Goal: Check status: Check status

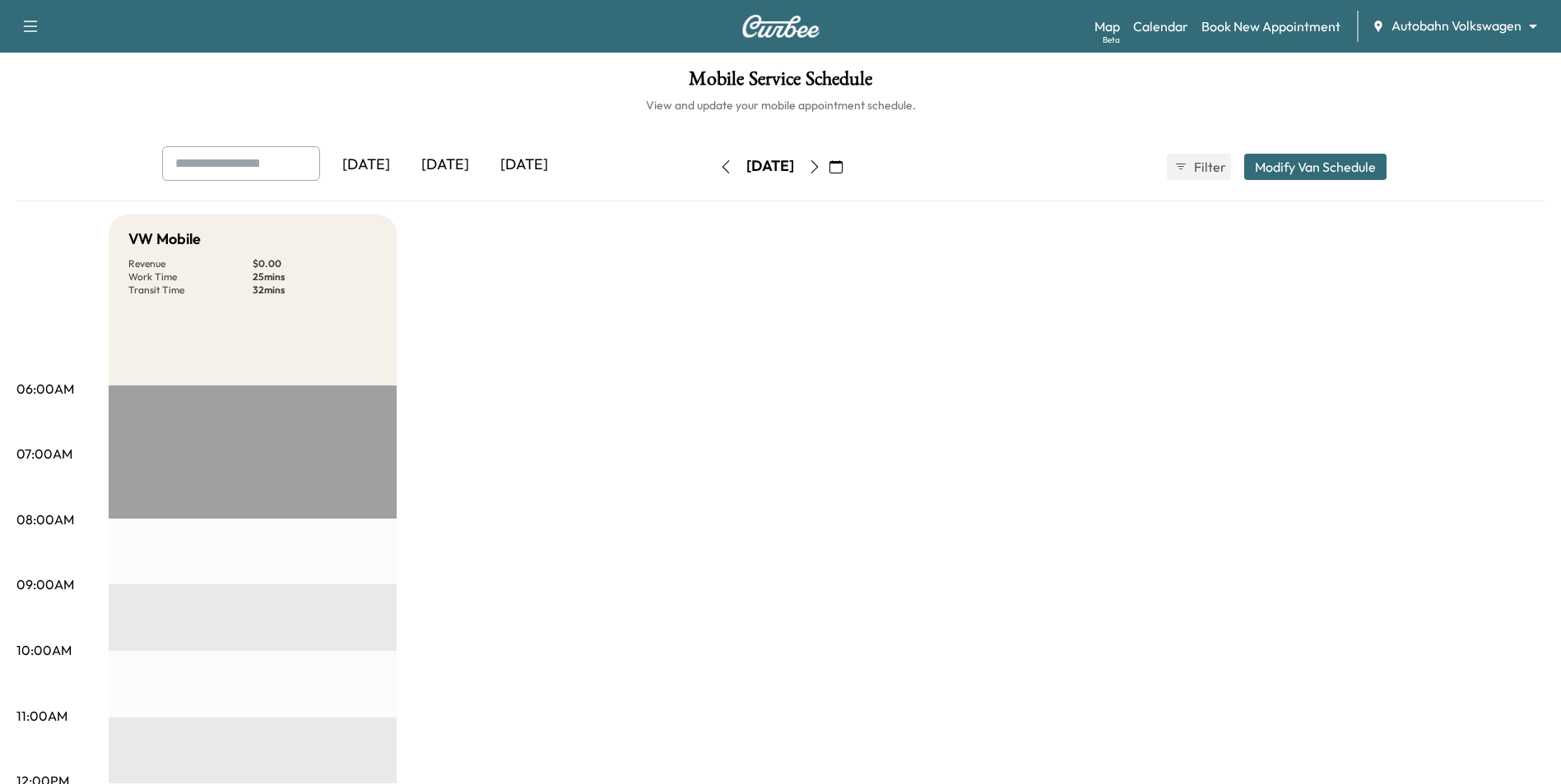
click at [712, 166] on button "button" at bounding box center [726, 167] width 28 height 26
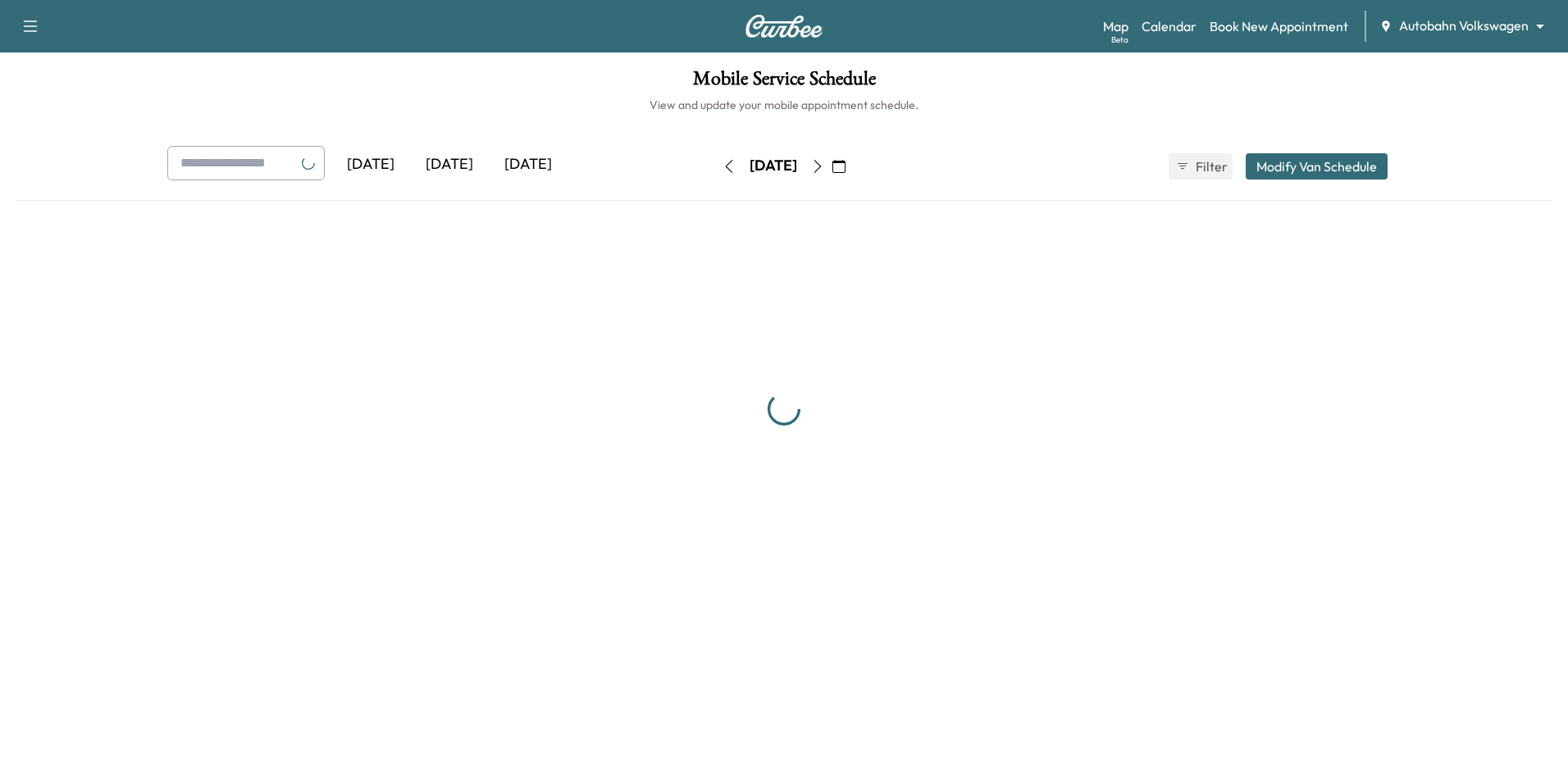
click at [715, 165] on button "button" at bounding box center [728, 166] width 28 height 26
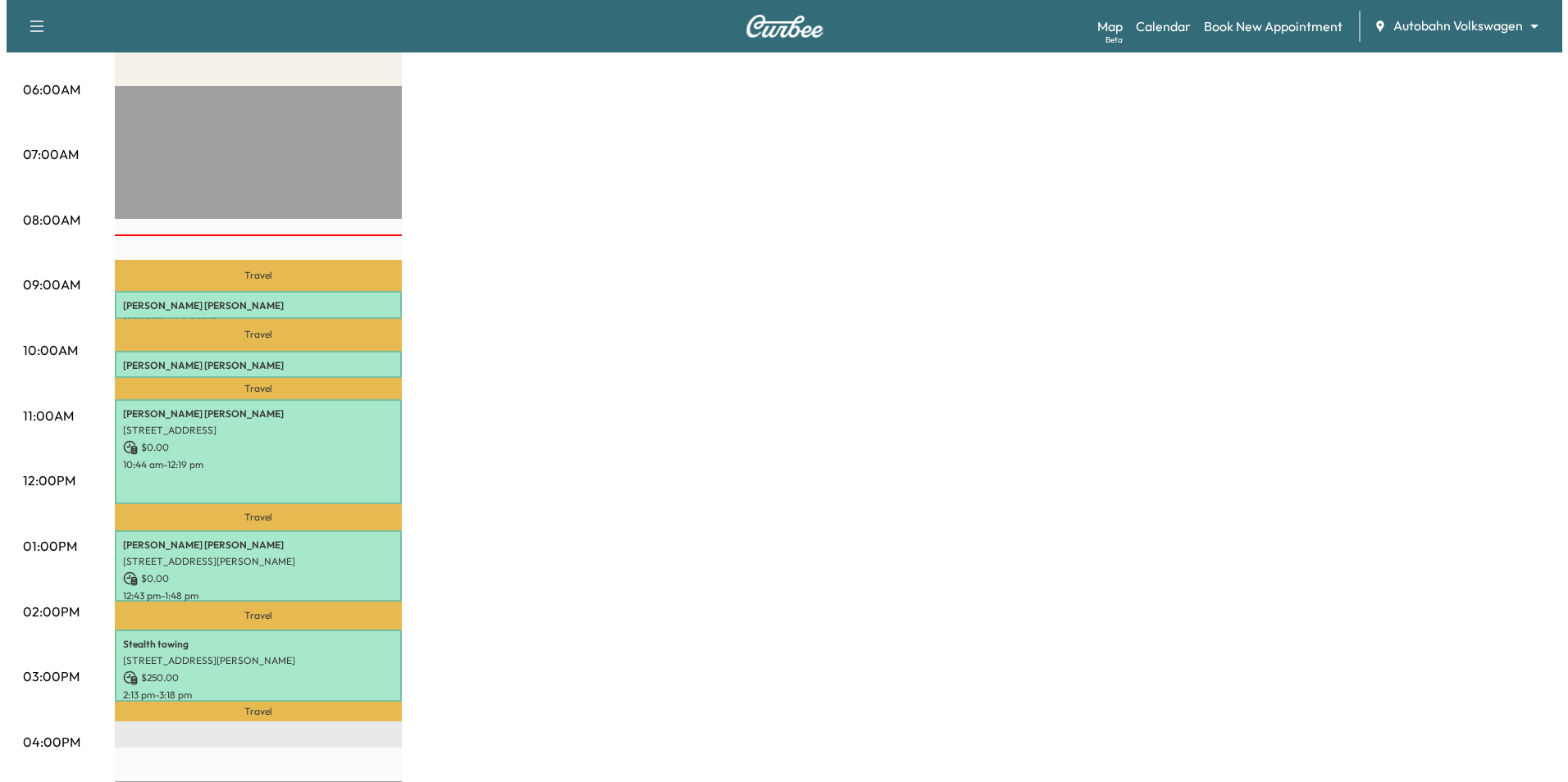
scroll to position [328, 0]
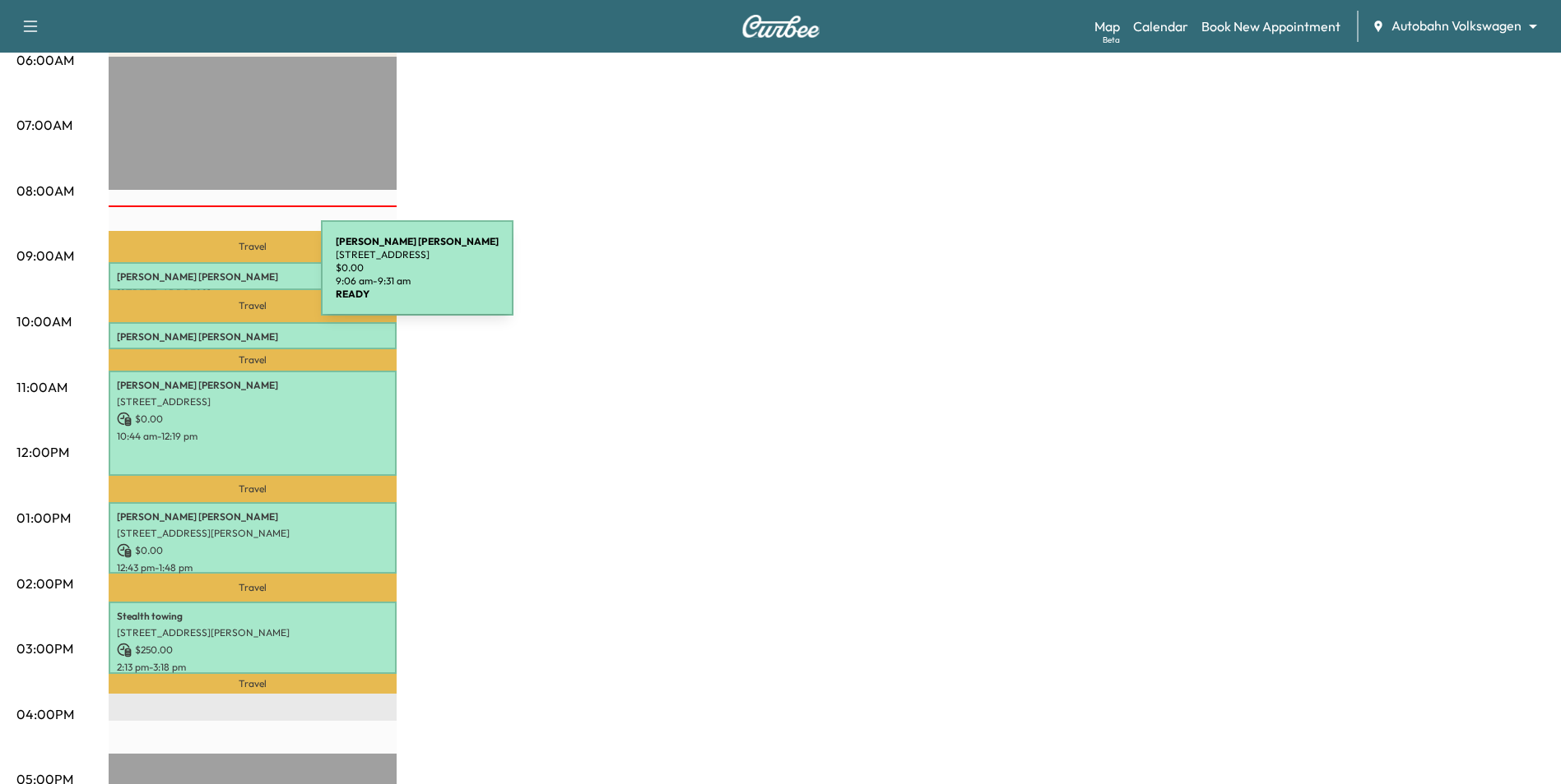
click at [198, 278] on p "[PERSON_NAME]" at bounding box center [252, 276] width 271 height 13
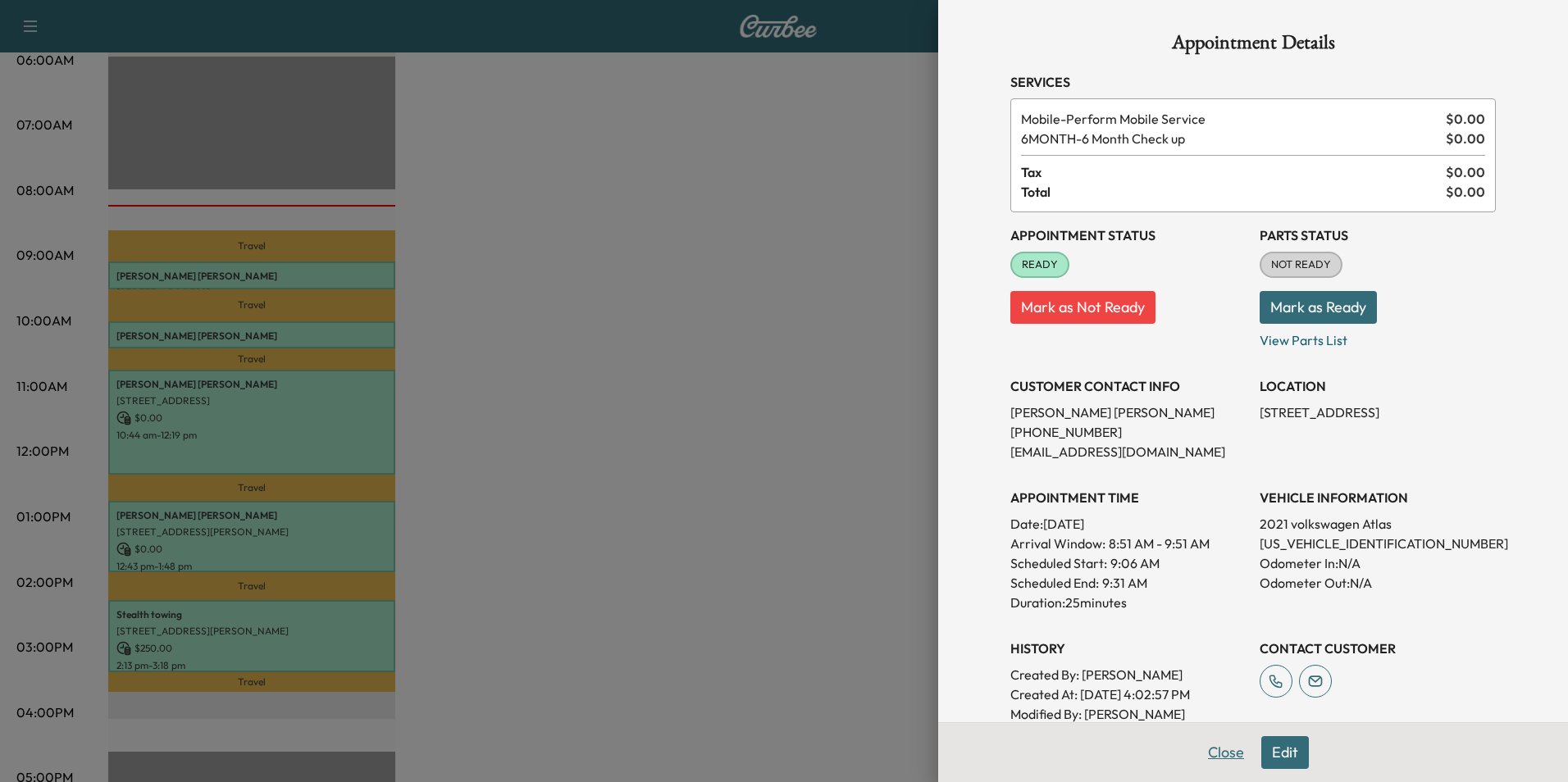
click at [1207, 744] on button "Close" at bounding box center [1225, 753] width 58 height 33
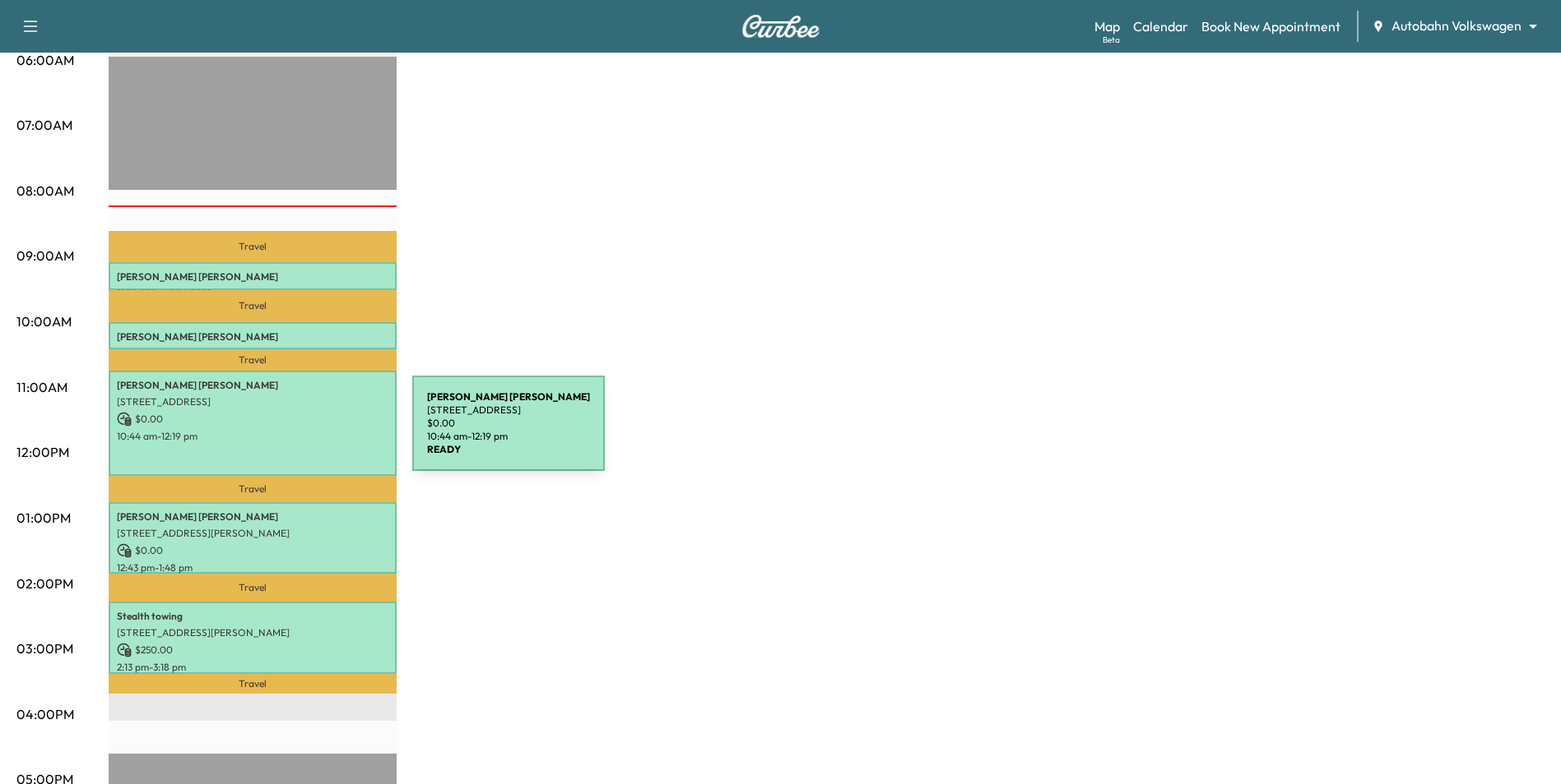
click at [289, 433] on p "10:44 am - 12:19 pm" at bounding box center [252, 436] width 271 height 13
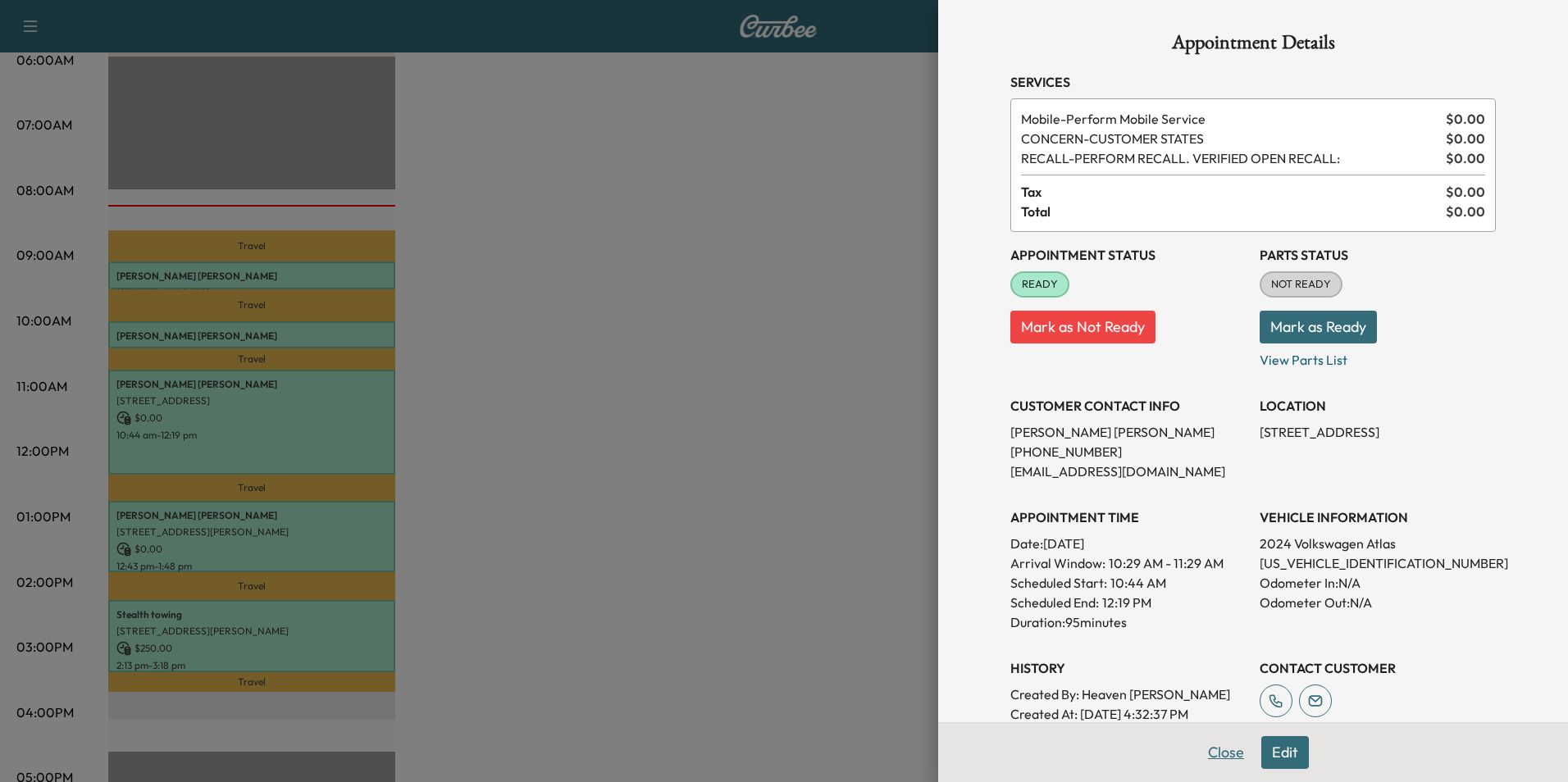
drag, startPoint x: 1205, startPoint y: 739, endPoint x: 1206, endPoint y: 748, distance: 9.1
click at [1205, 743] on div "Close Edit" at bounding box center [1252, 753] width 629 height 60
click at [1208, 752] on button "Close" at bounding box center [1225, 753] width 58 height 33
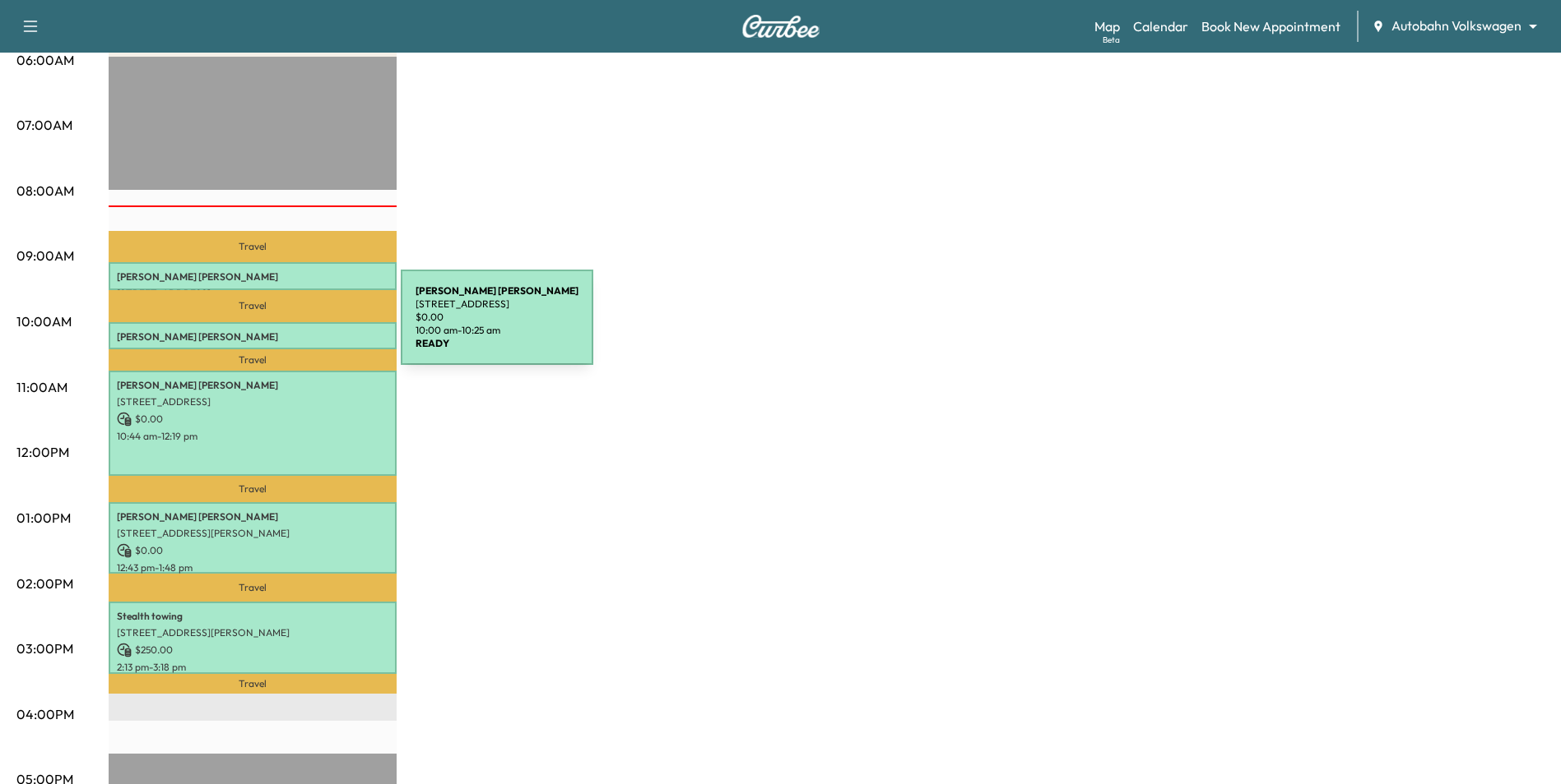
click at [277, 331] on p "[PERSON_NAME]" at bounding box center [252, 337] width 271 height 13
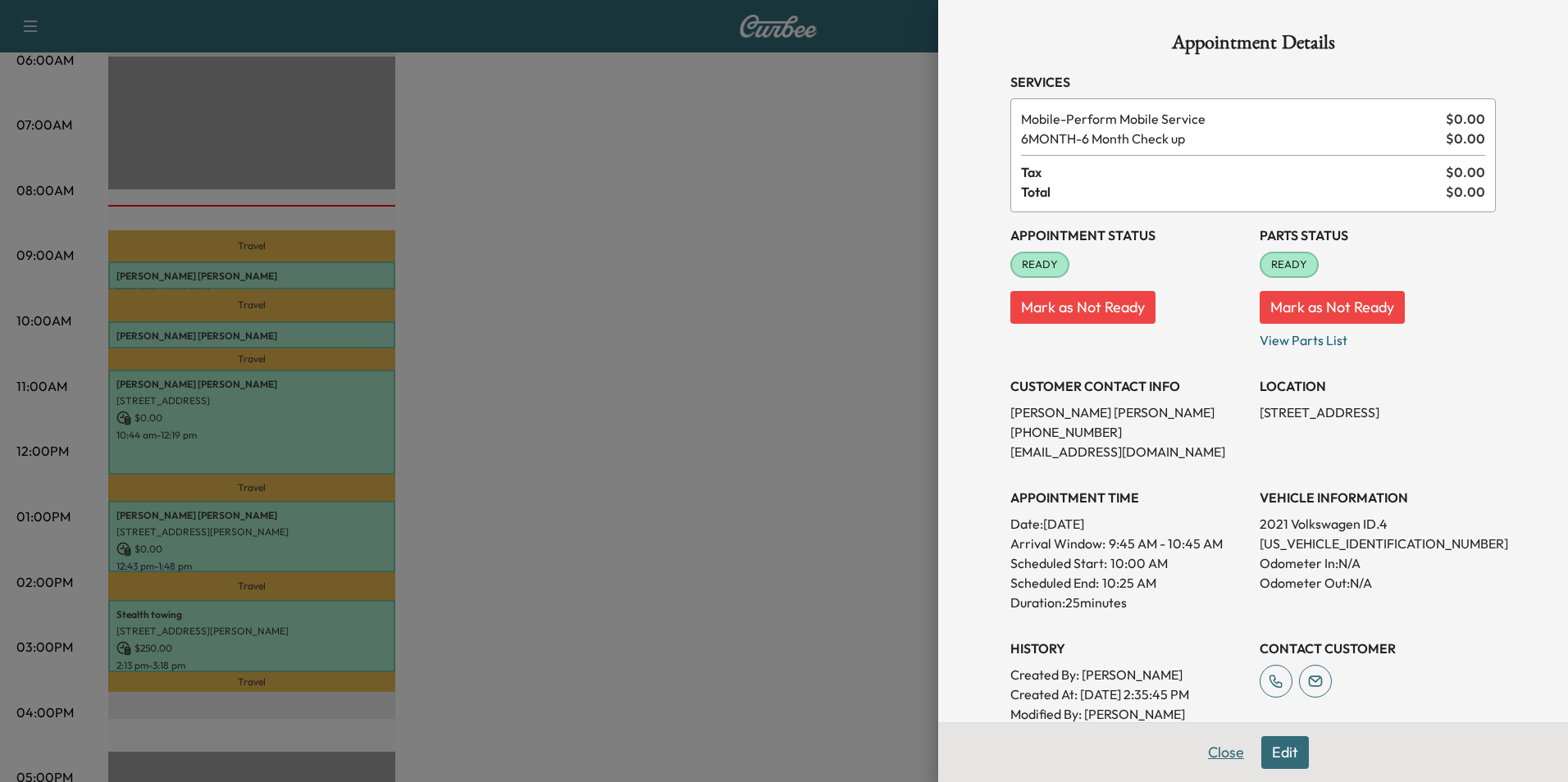
click at [1229, 751] on button "Close" at bounding box center [1225, 753] width 58 height 33
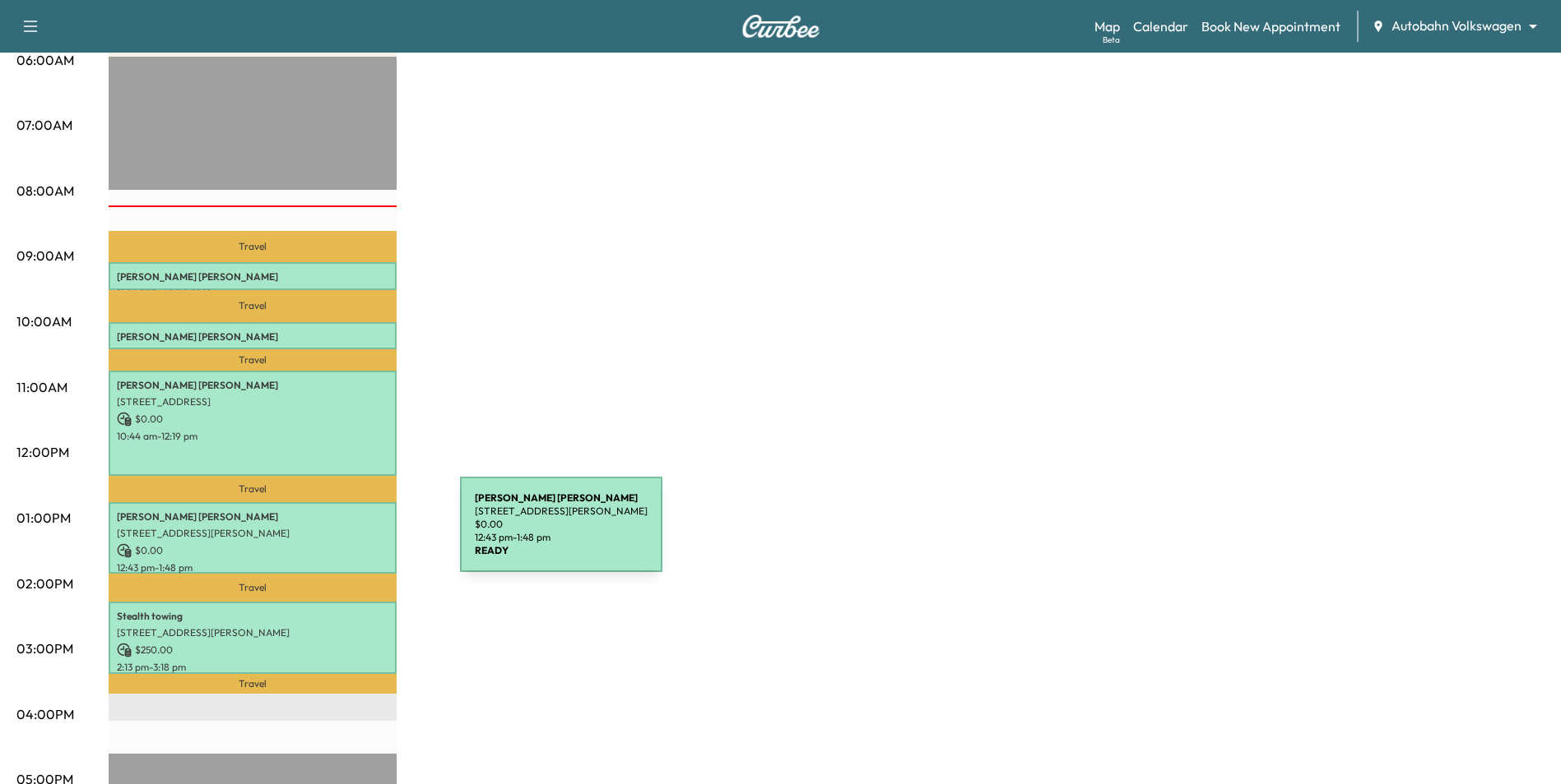
click at [333, 532] on p "[STREET_ADDRESS][PERSON_NAME]" at bounding box center [252, 533] width 271 height 13
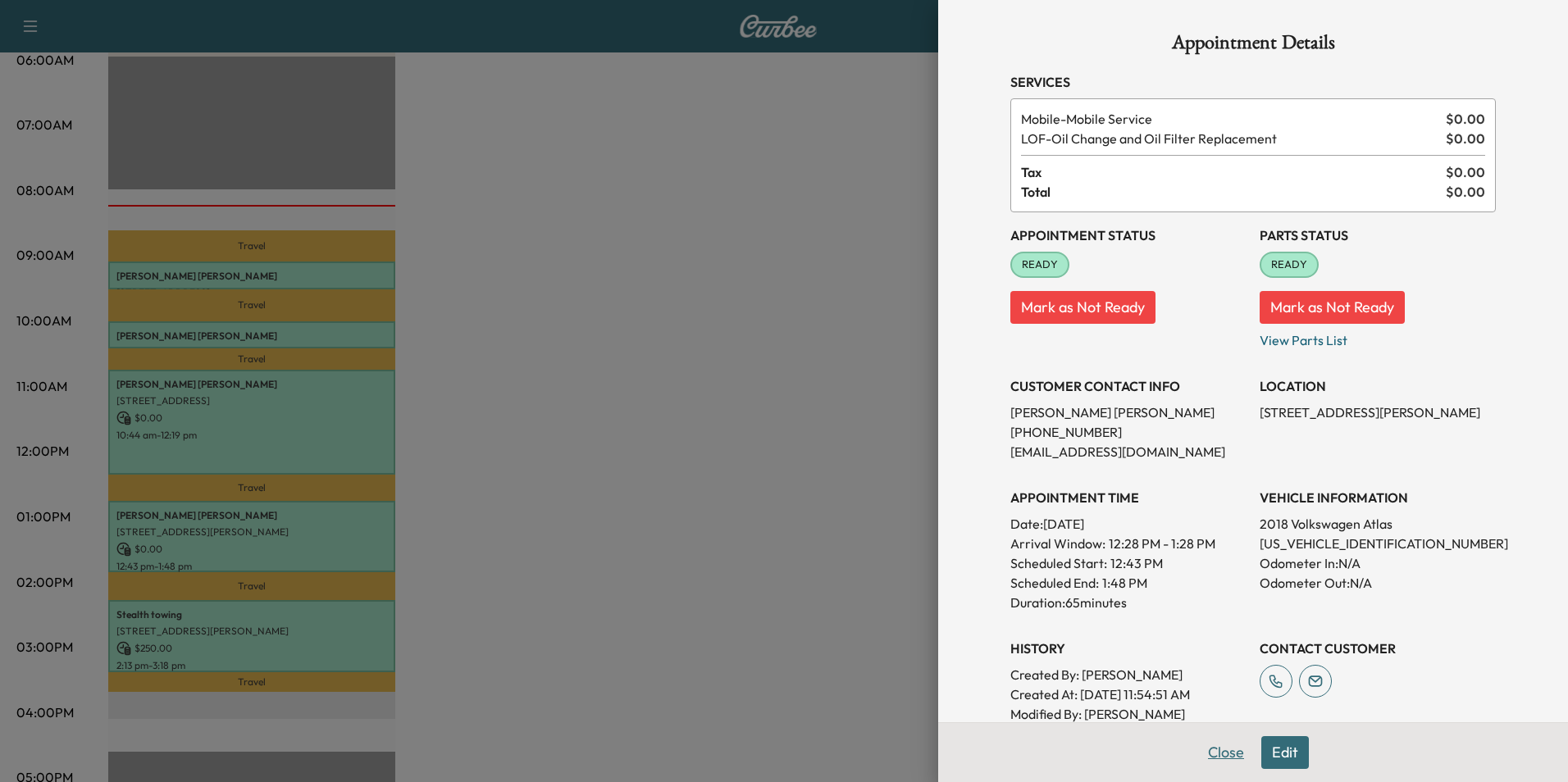
click at [1219, 765] on button "Close" at bounding box center [1225, 753] width 58 height 33
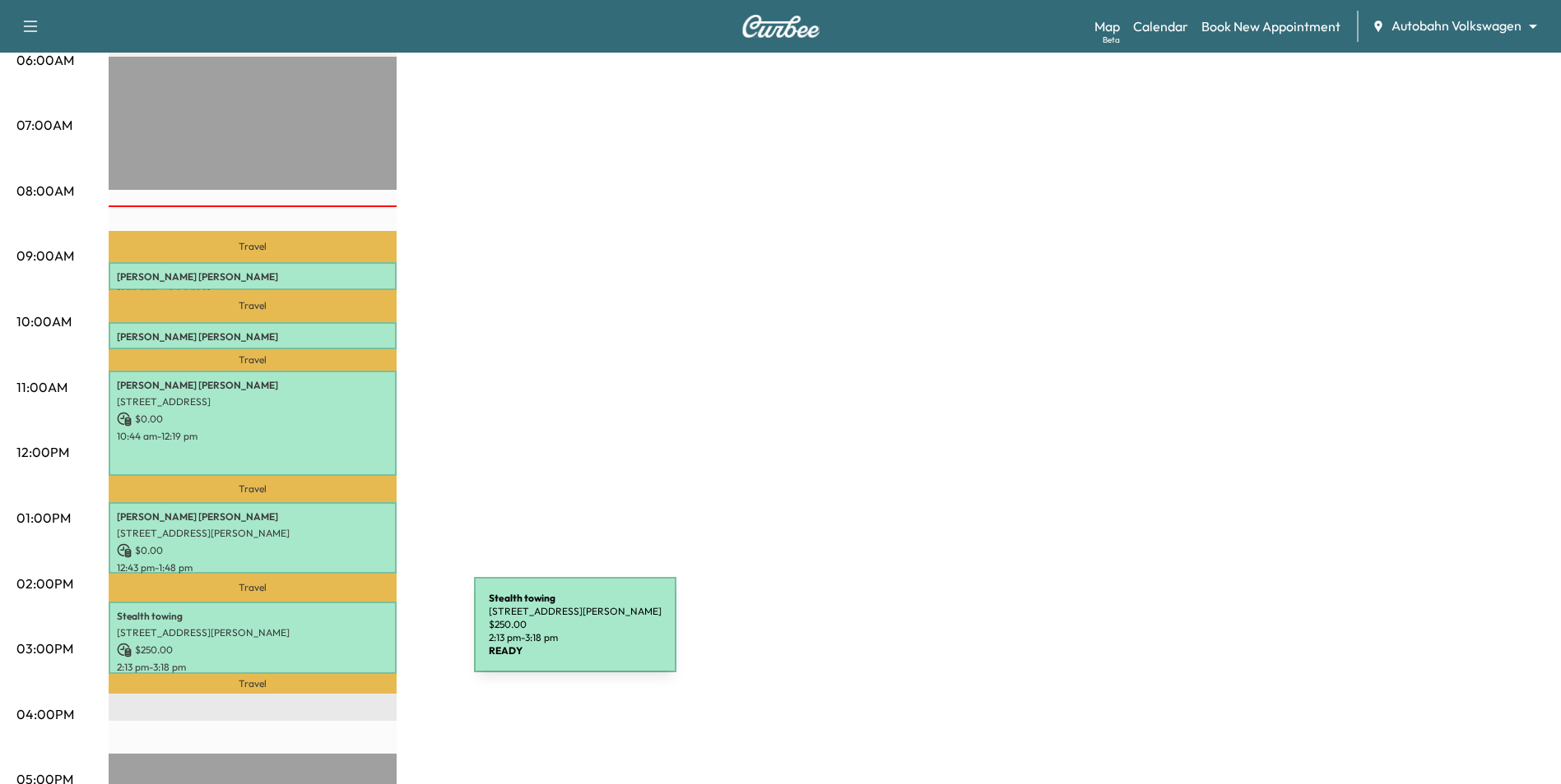
click at [311, 627] on p "[STREET_ADDRESS][PERSON_NAME]" at bounding box center [252, 633] width 271 height 13
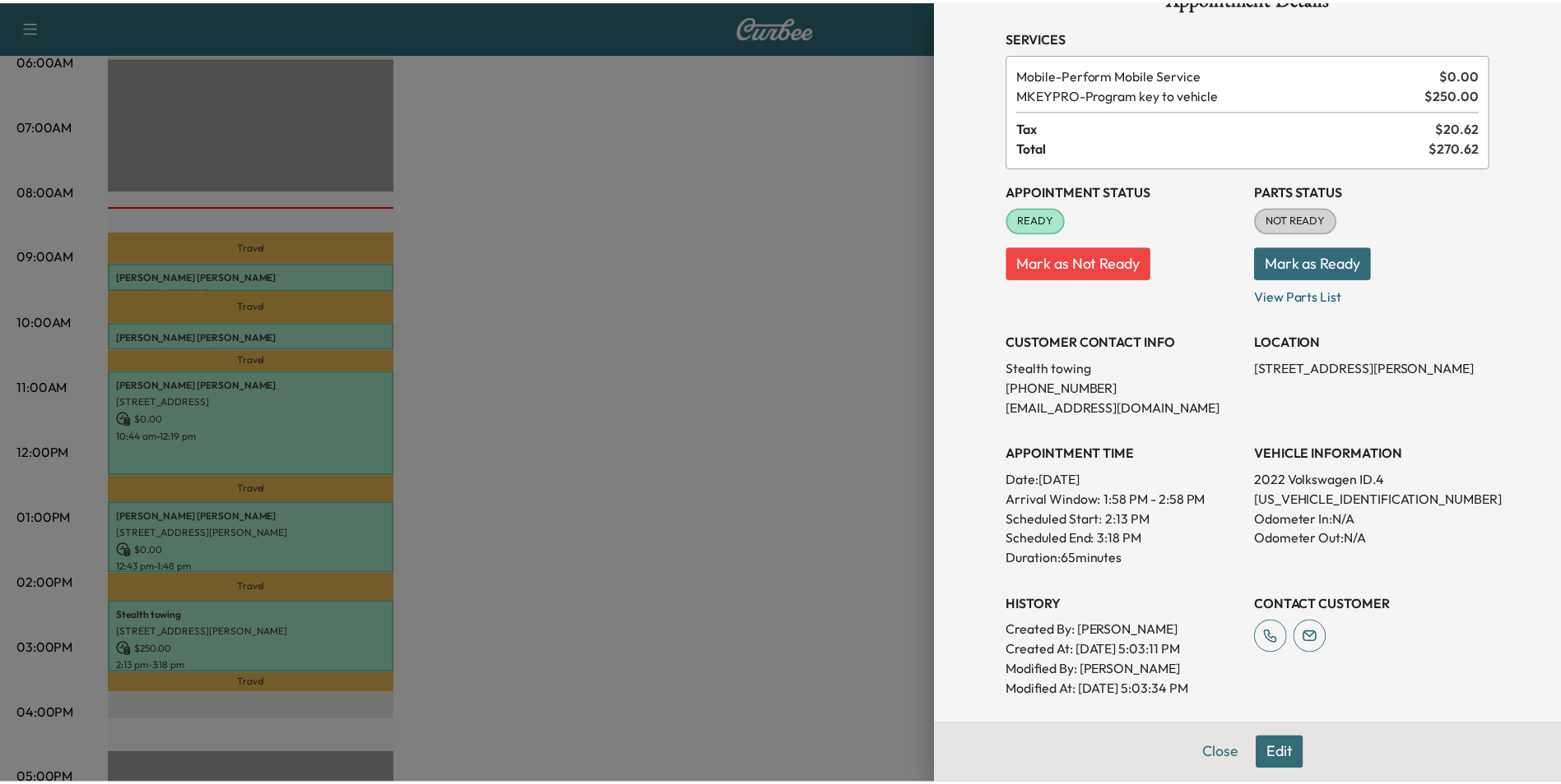
scroll to position [82, 0]
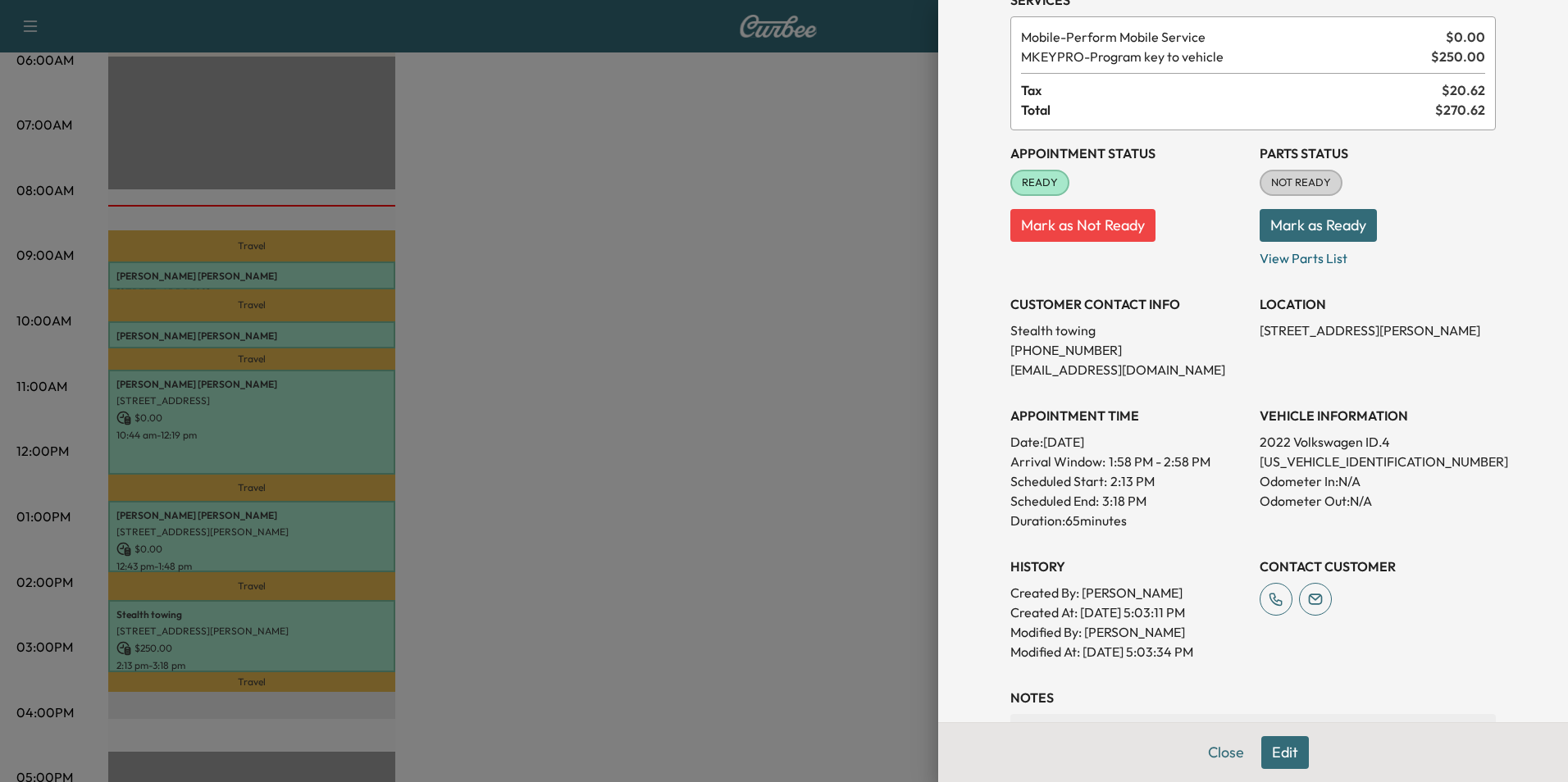
click at [1224, 754] on button "Close" at bounding box center [1225, 753] width 58 height 33
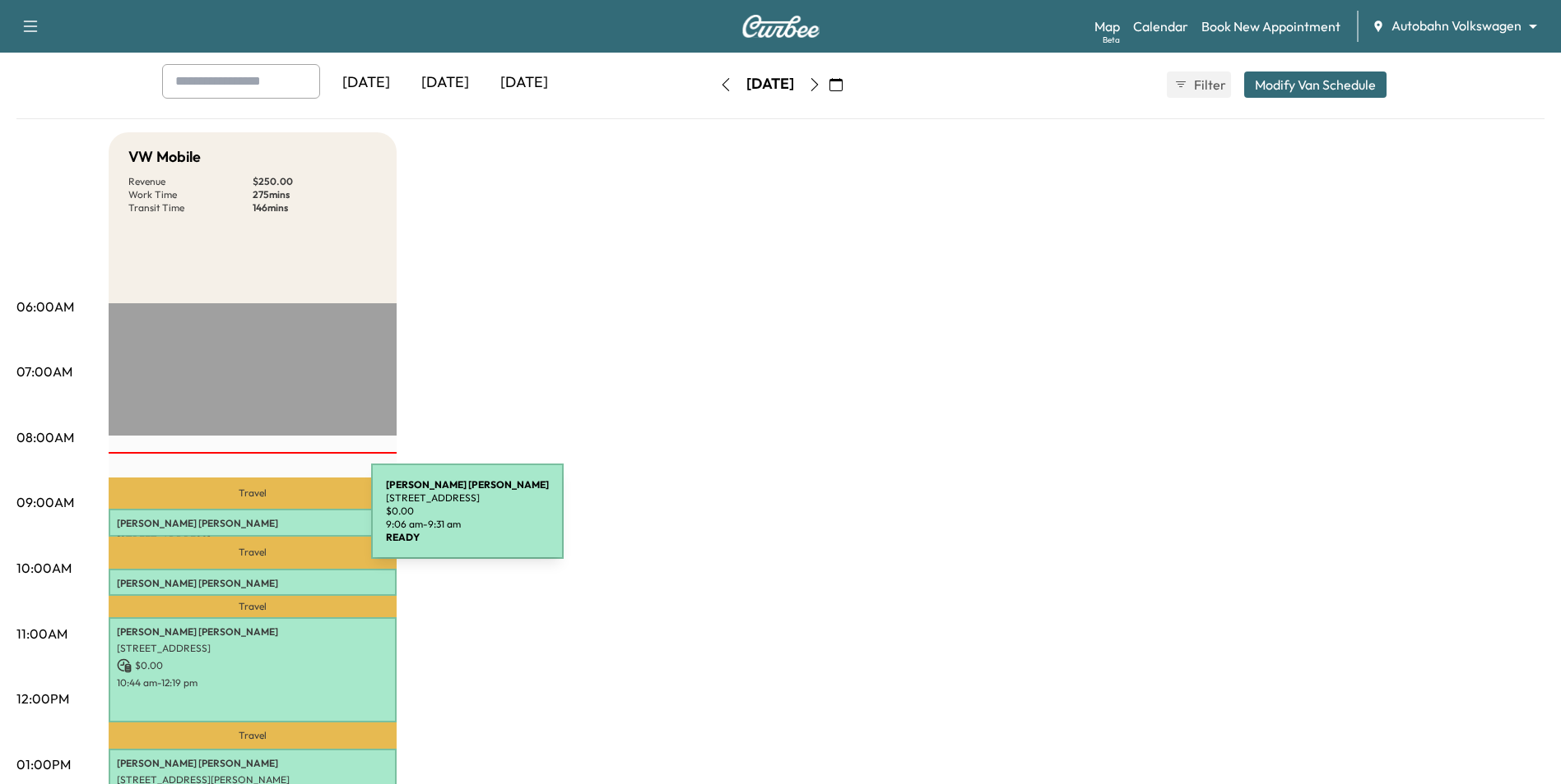
click at [248, 522] on p "[PERSON_NAME]" at bounding box center [252, 523] width 271 height 13
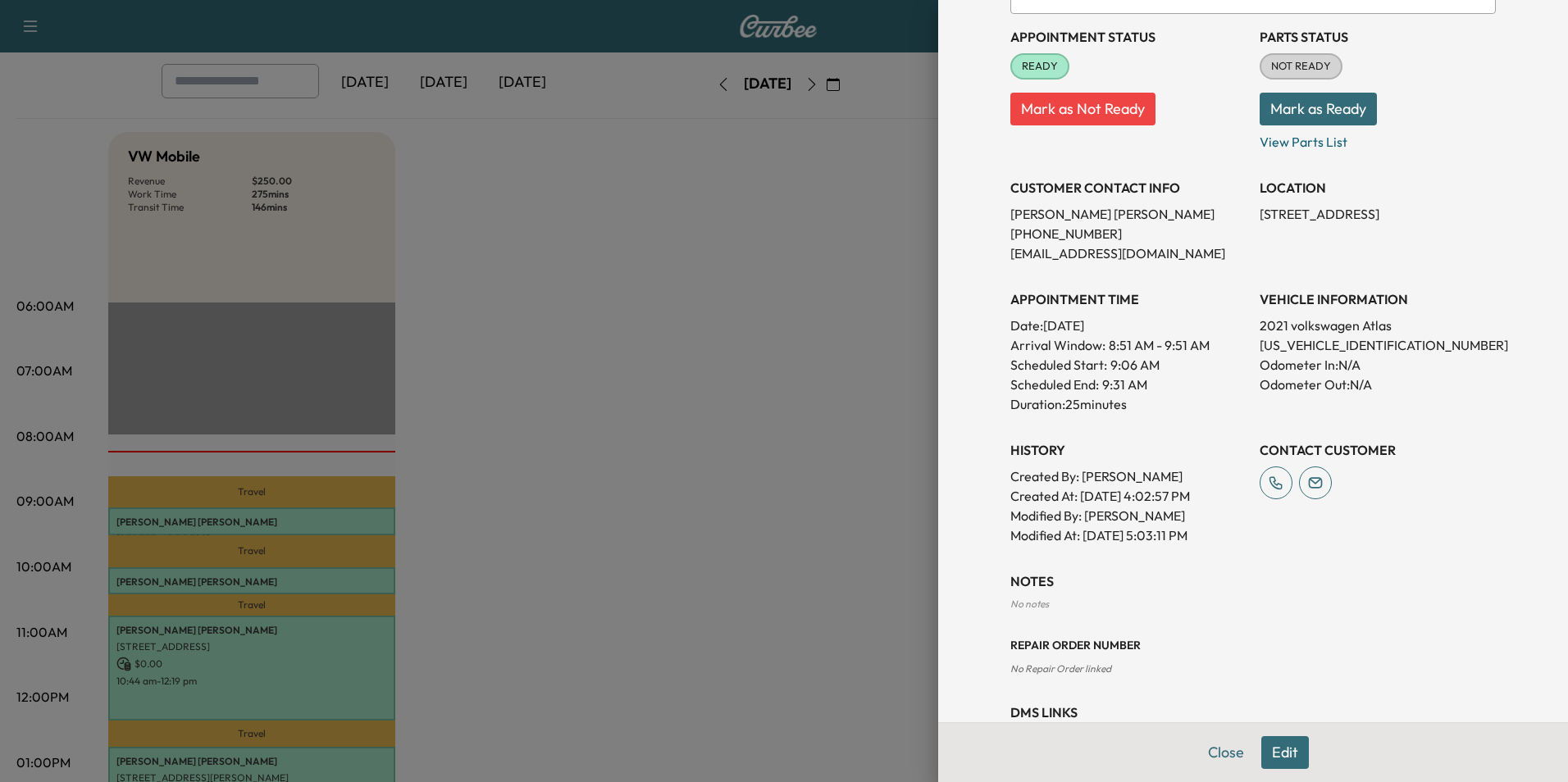
scroll to position [261, 0]
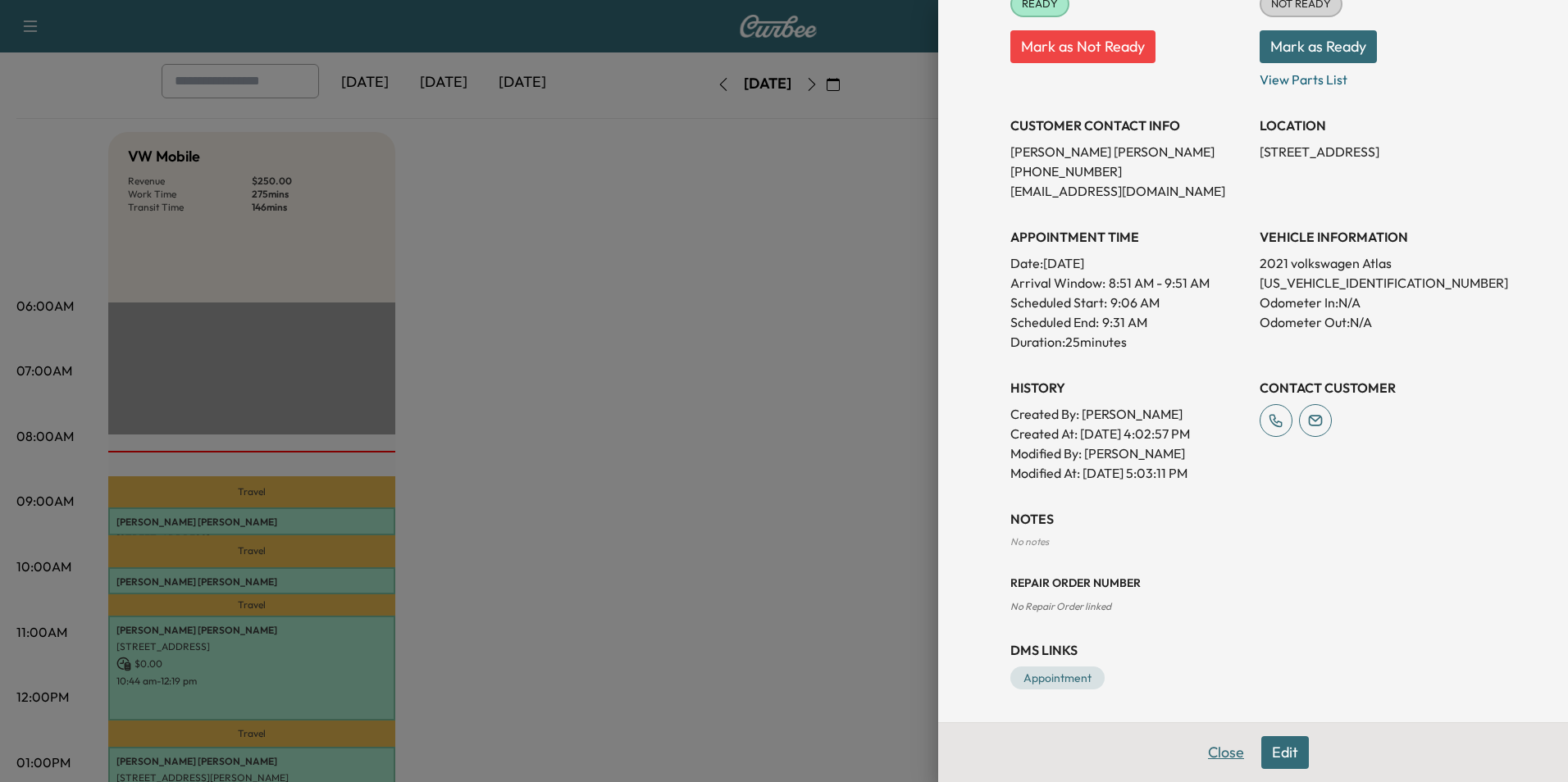
click at [1206, 749] on button "Close" at bounding box center [1225, 753] width 58 height 33
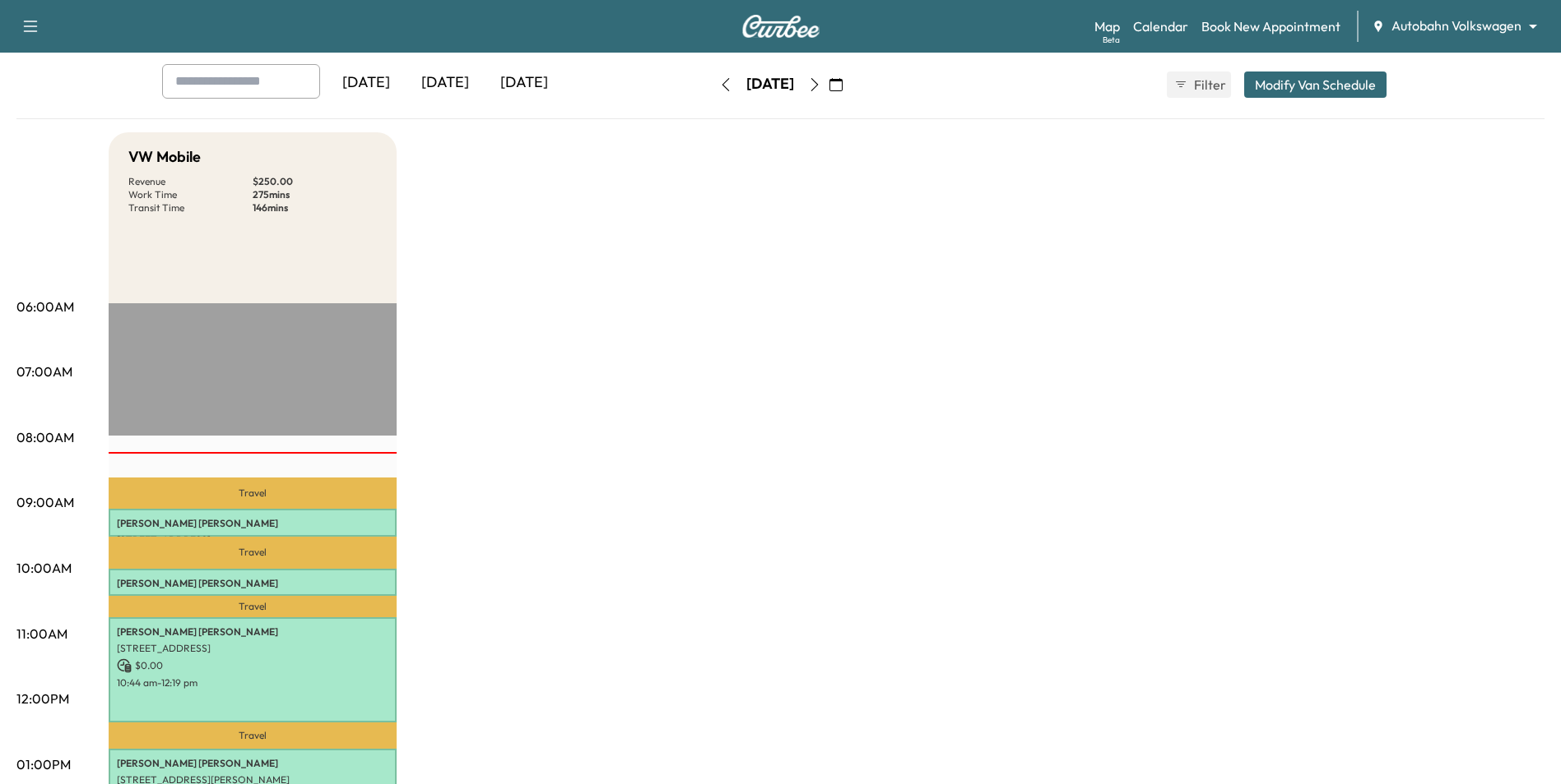
click at [276, 604] on p "Travel" at bounding box center [252, 606] width 288 height 22
click at [280, 589] on div "[PERSON_NAME] [STREET_ADDRESS] $ 0.00 10:00 am - 10:25 am" at bounding box center [252, 583] width 288 height 28
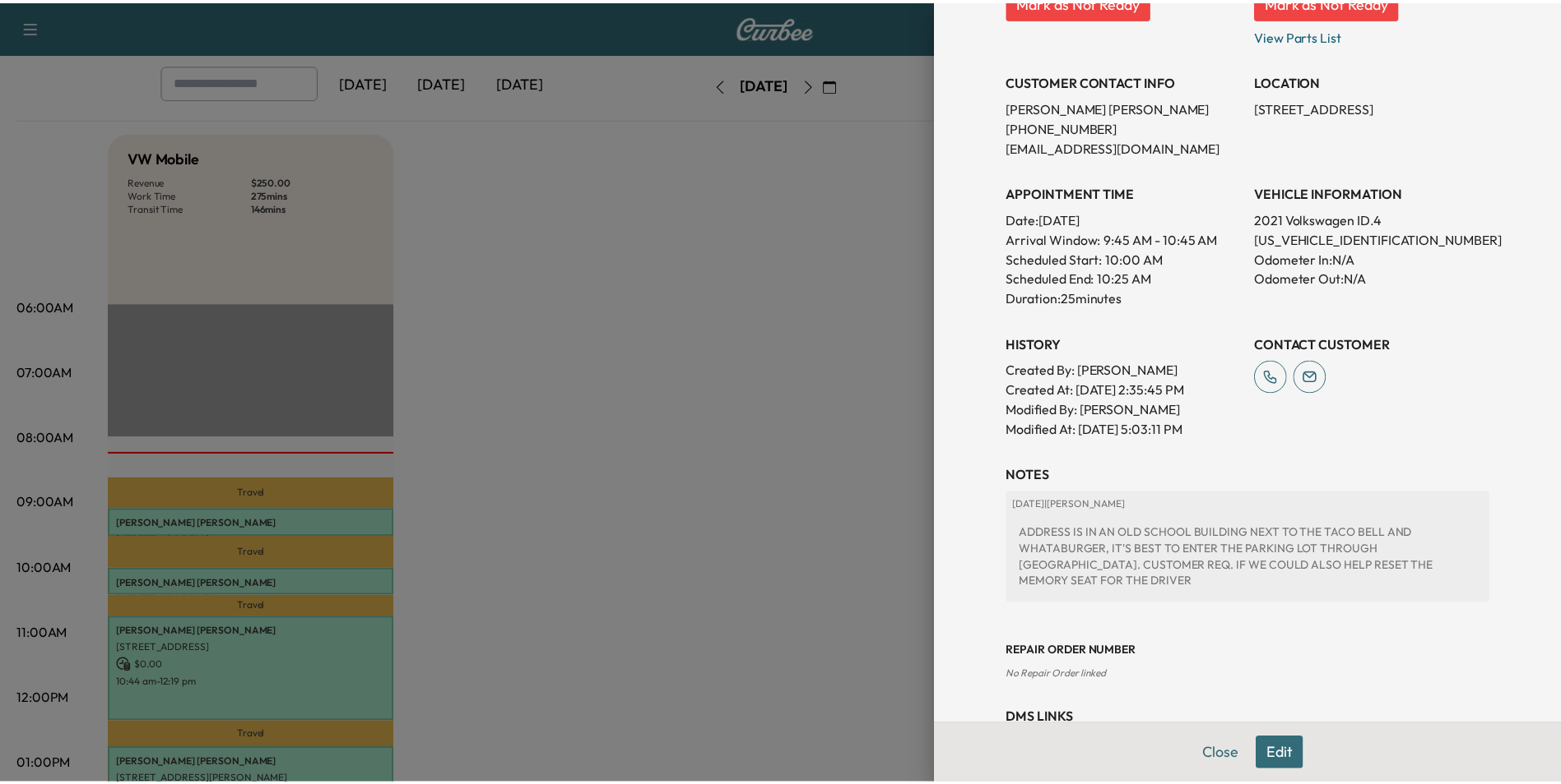
scroll to position [357, 0]
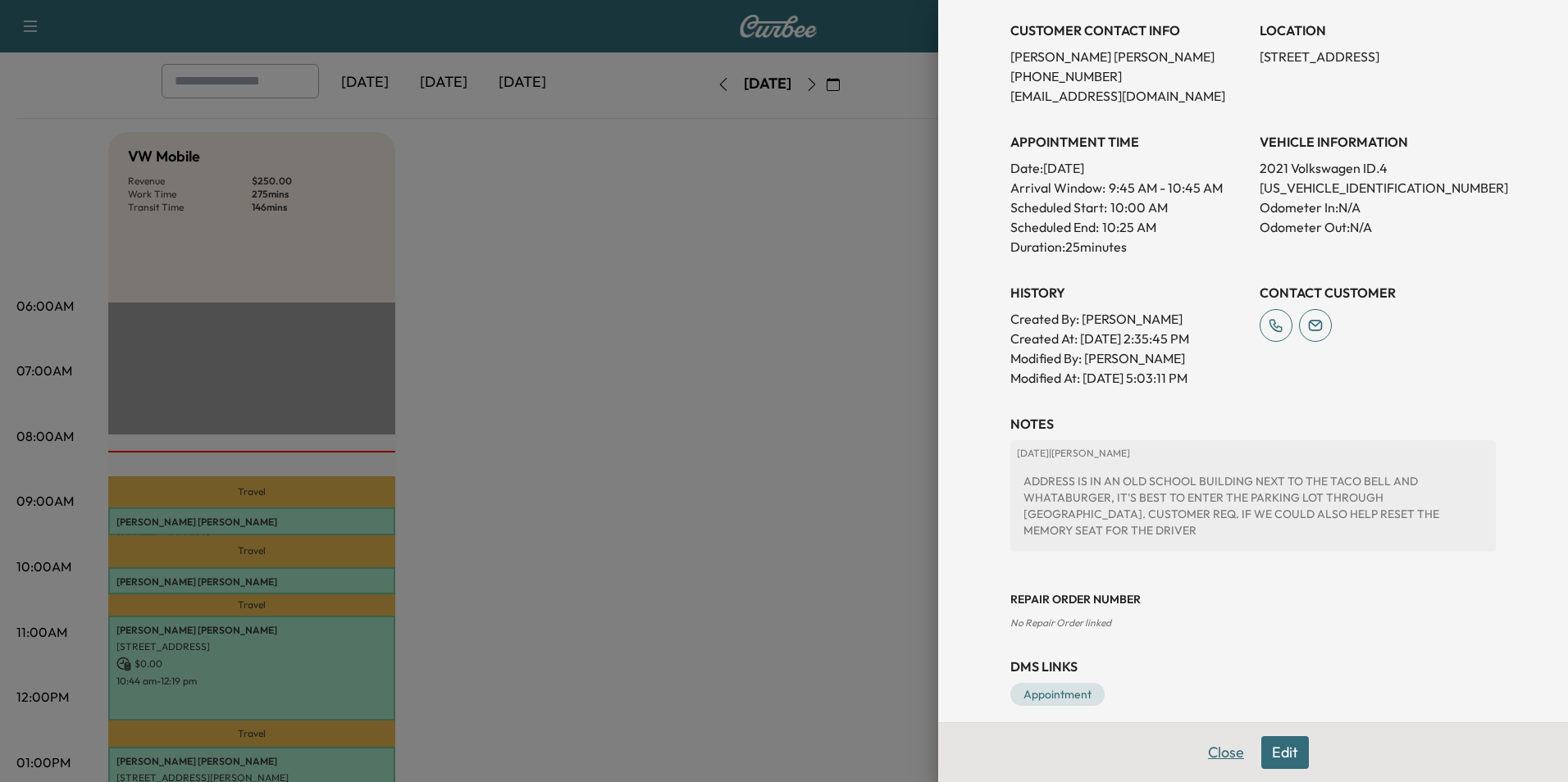
click at [1216, 753] on button "Close" at bounding box center [1225, 753] width 58 height 33
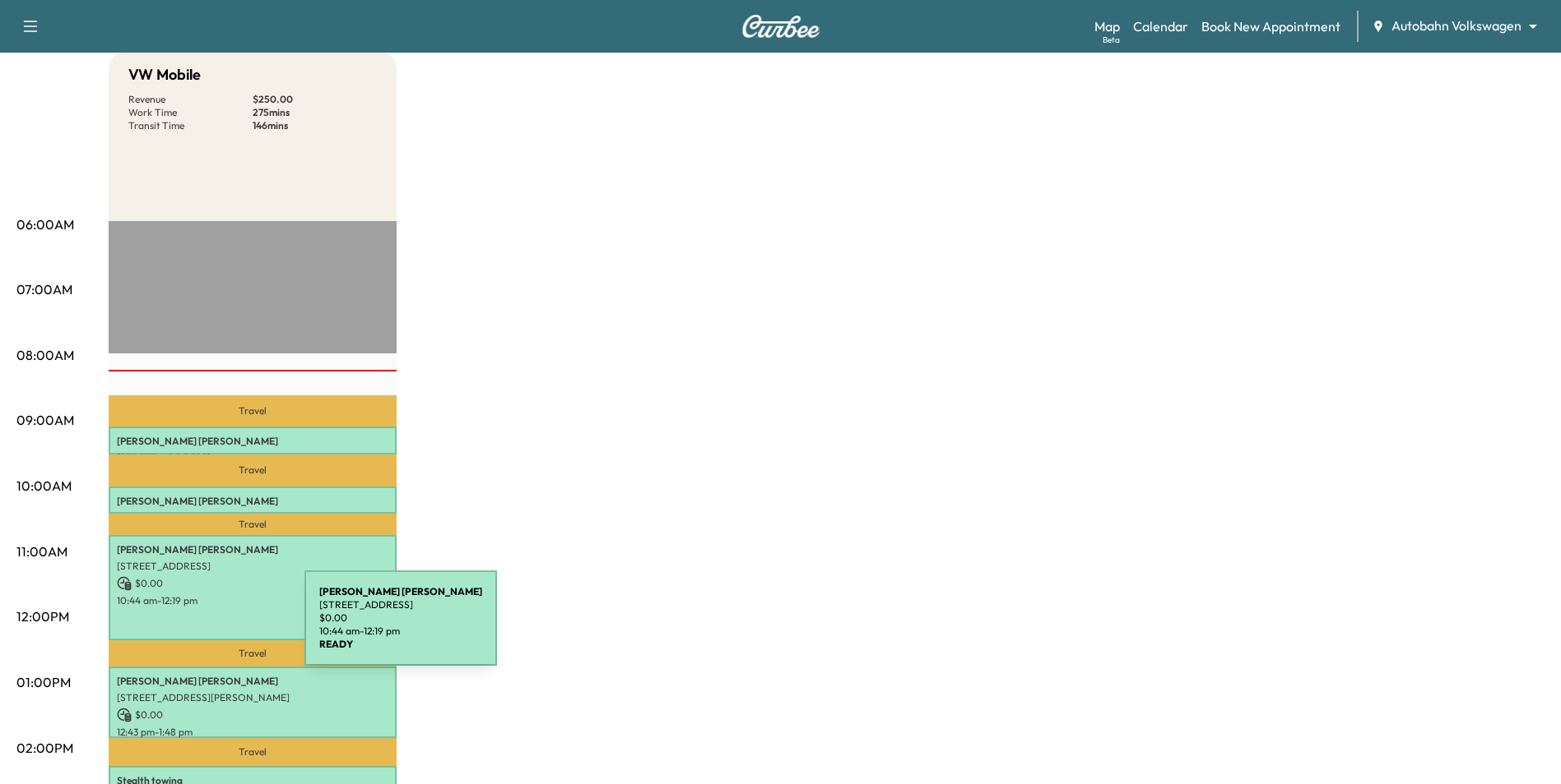
click at [181, 629] on div "Travel [PERSON_NAME] [STREET_ADDRESS] $ 0.00 9:06 am - 9:31 am Travel [PERSON_N…" at bounding box center [252, 752] width 288 height 1062
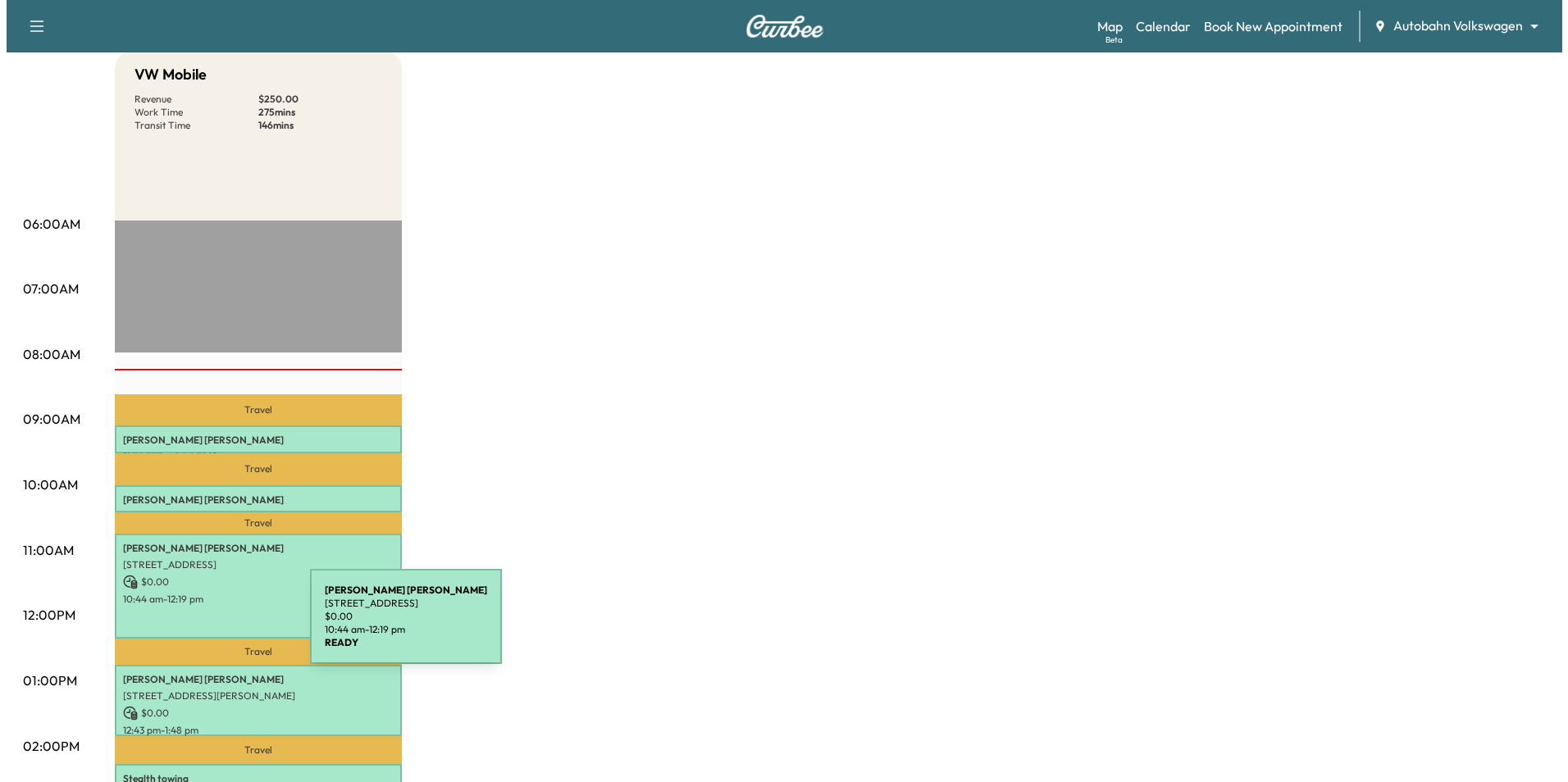
scroll to position [246, 0]
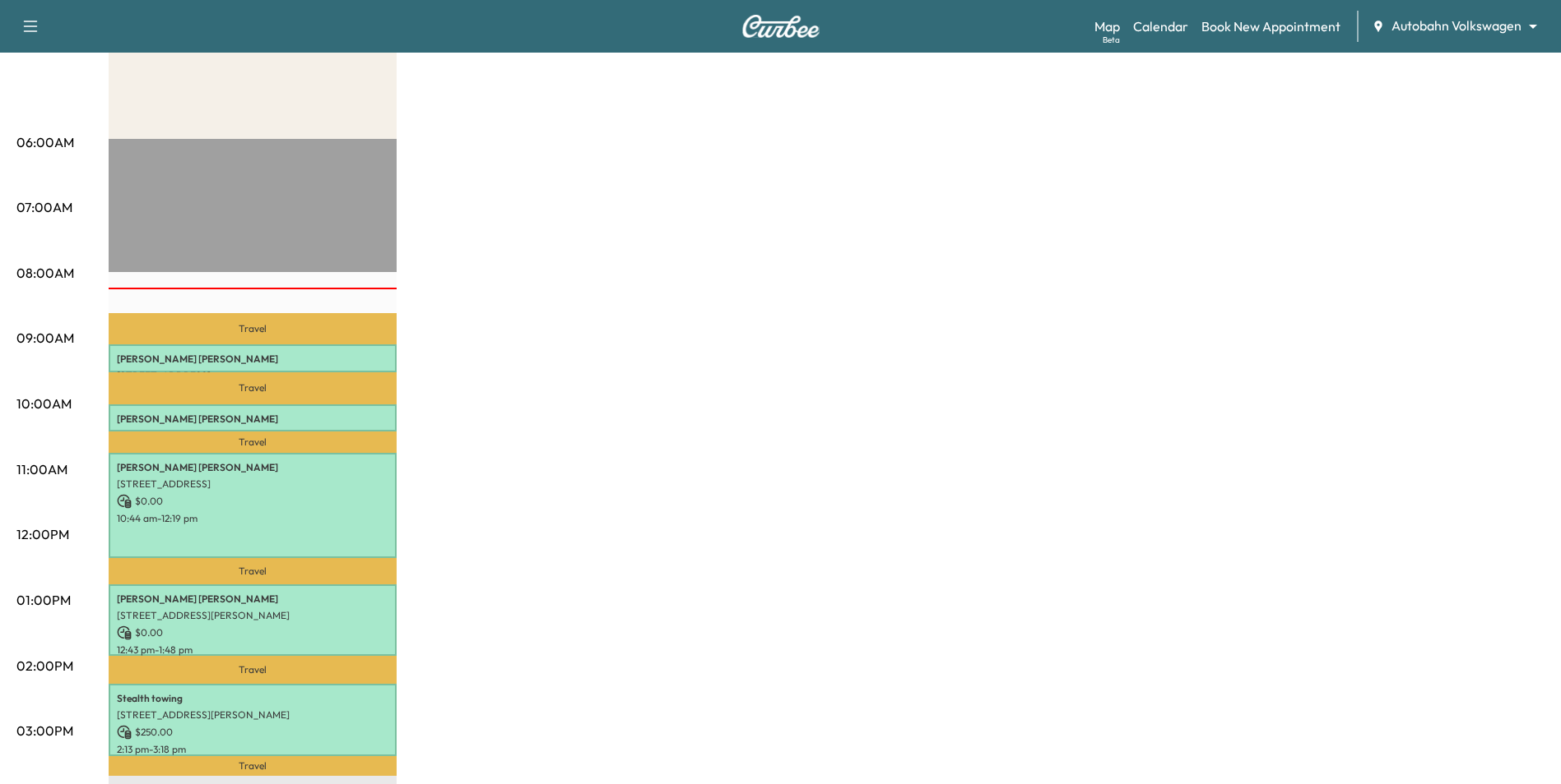
click at [225, 530] on div "[PERSON_NAME] [STREET_ADDRESS] $ 0.00 10:44 am - 12:19 pm" at bounding box center [252, 506] width 288 height 105
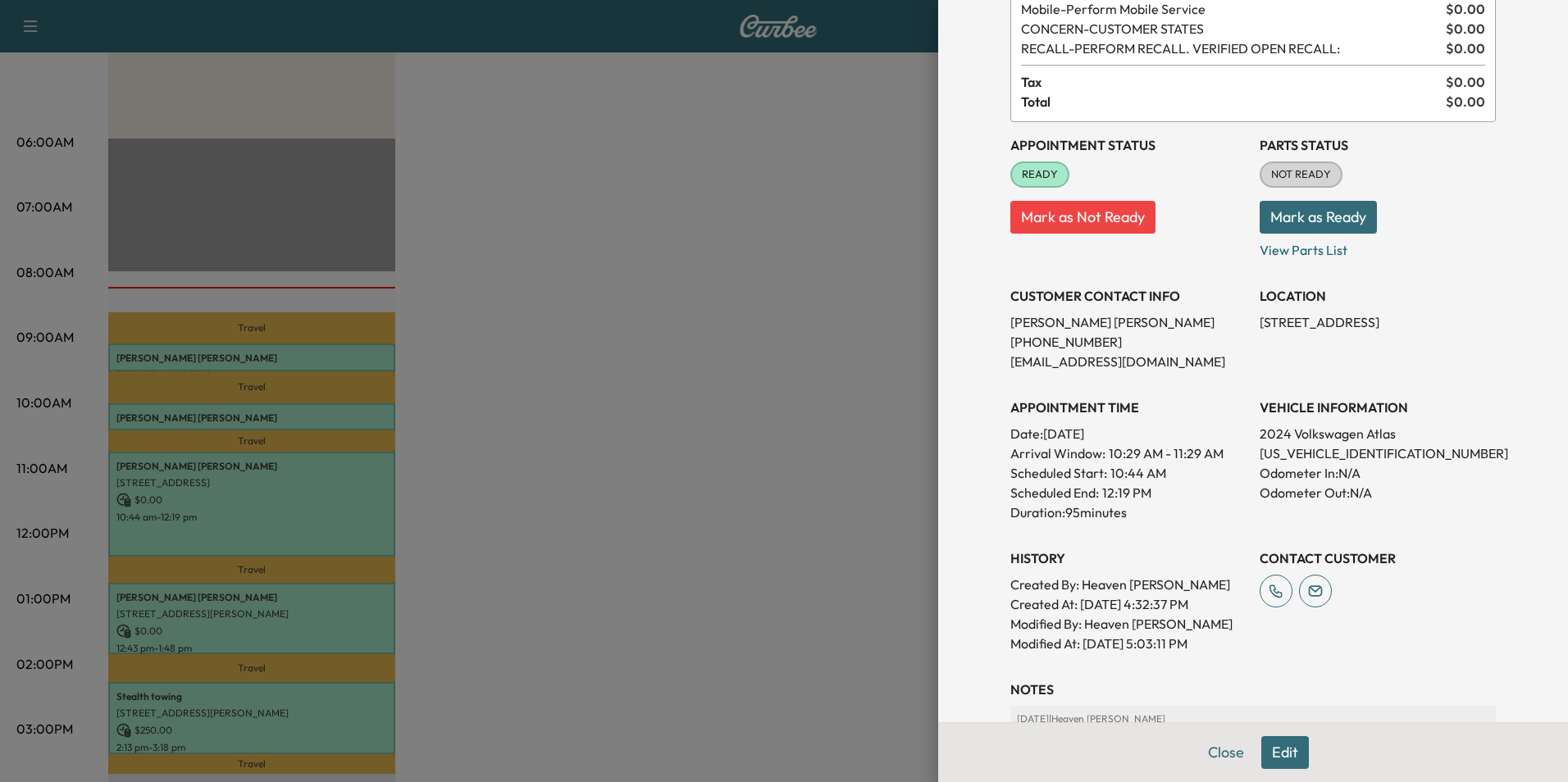
scroll to position [343, 0]
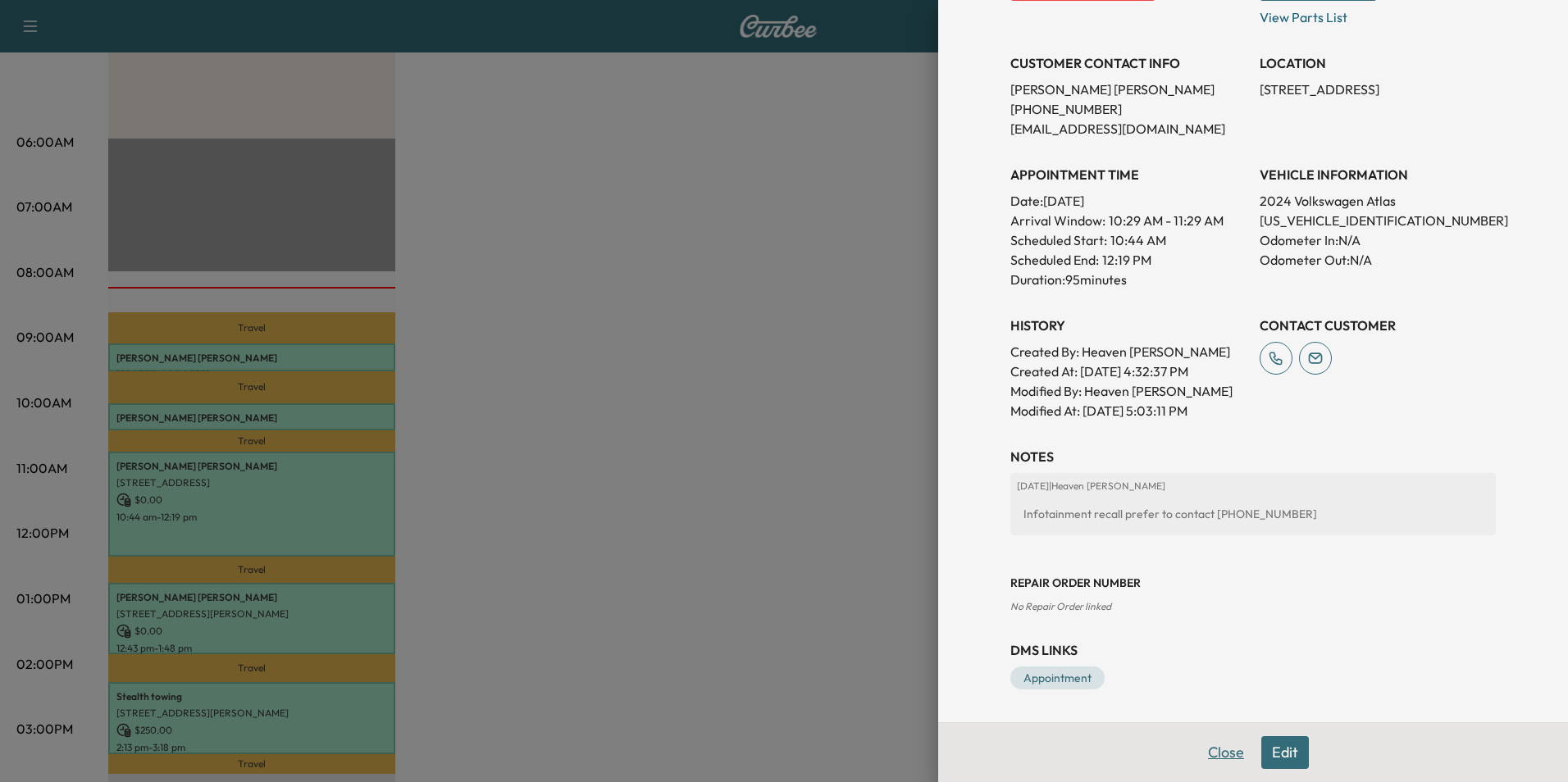
click at [1223, 753] on button "Close" at bounding box center [1225, 753] width 58 height 33
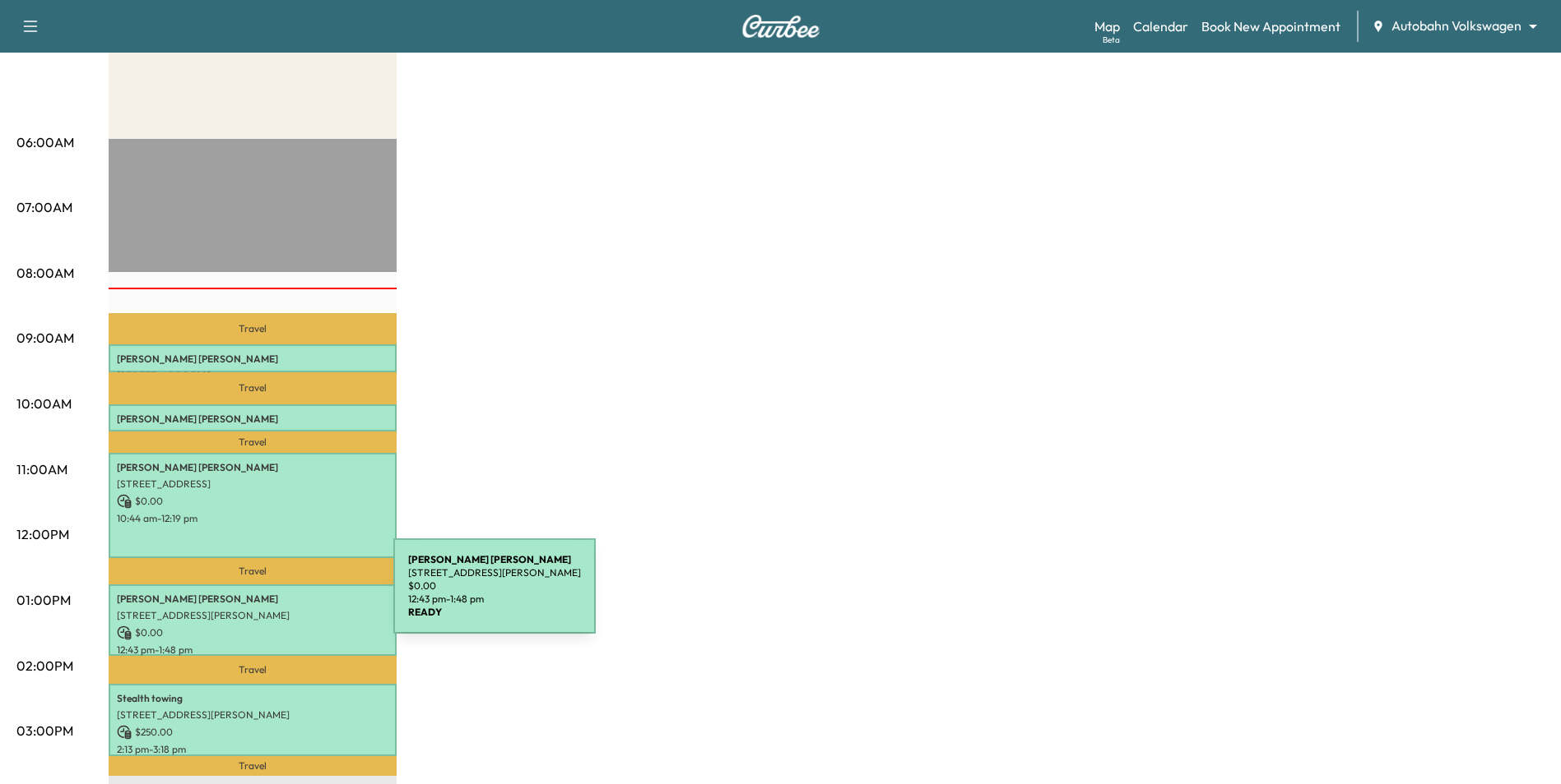
click at [268, 598] on p "[PERSON_NAME]" at bounding box center [252, 599] width 271 height 13
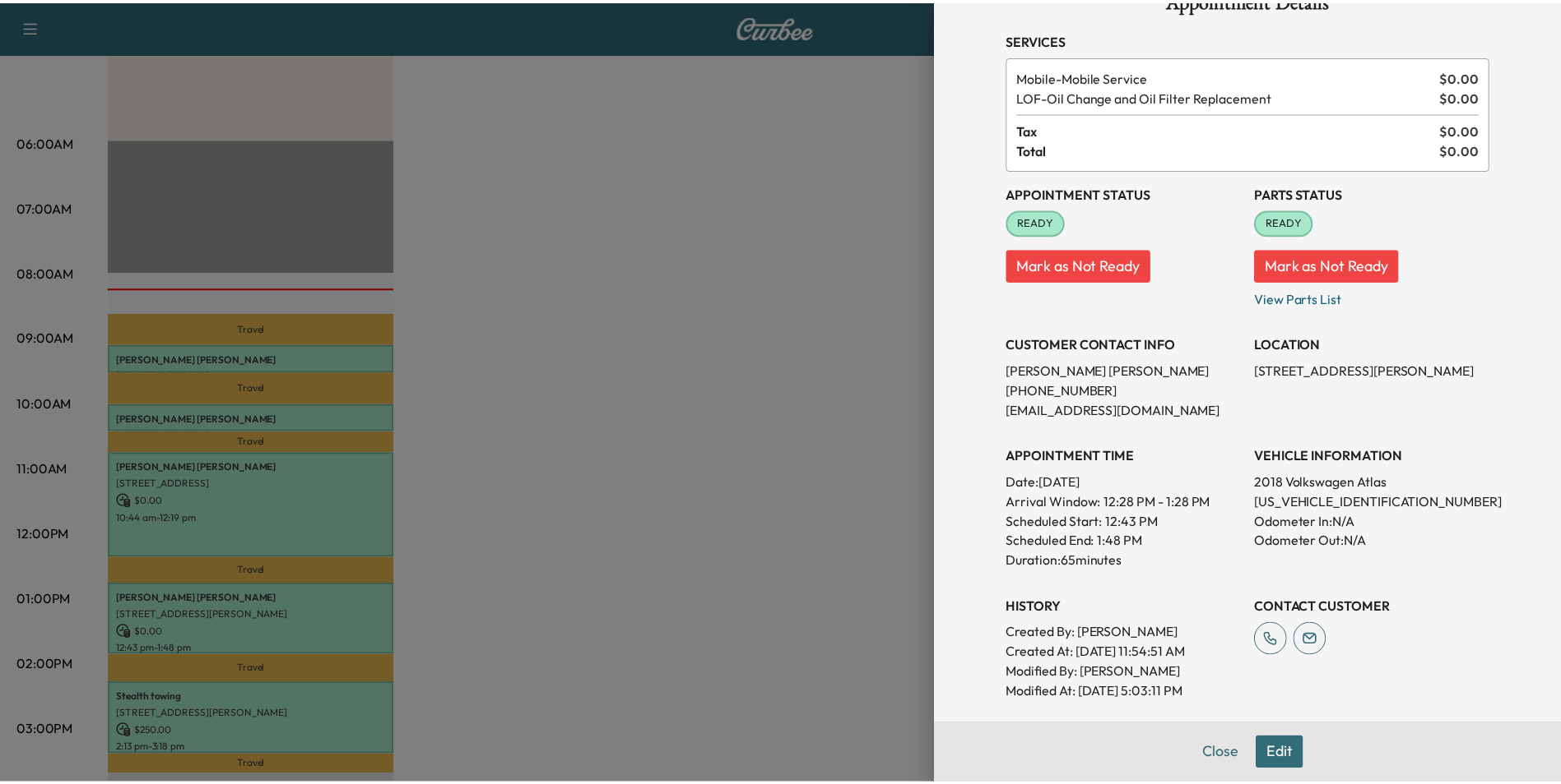
scroll to position [82, 0]
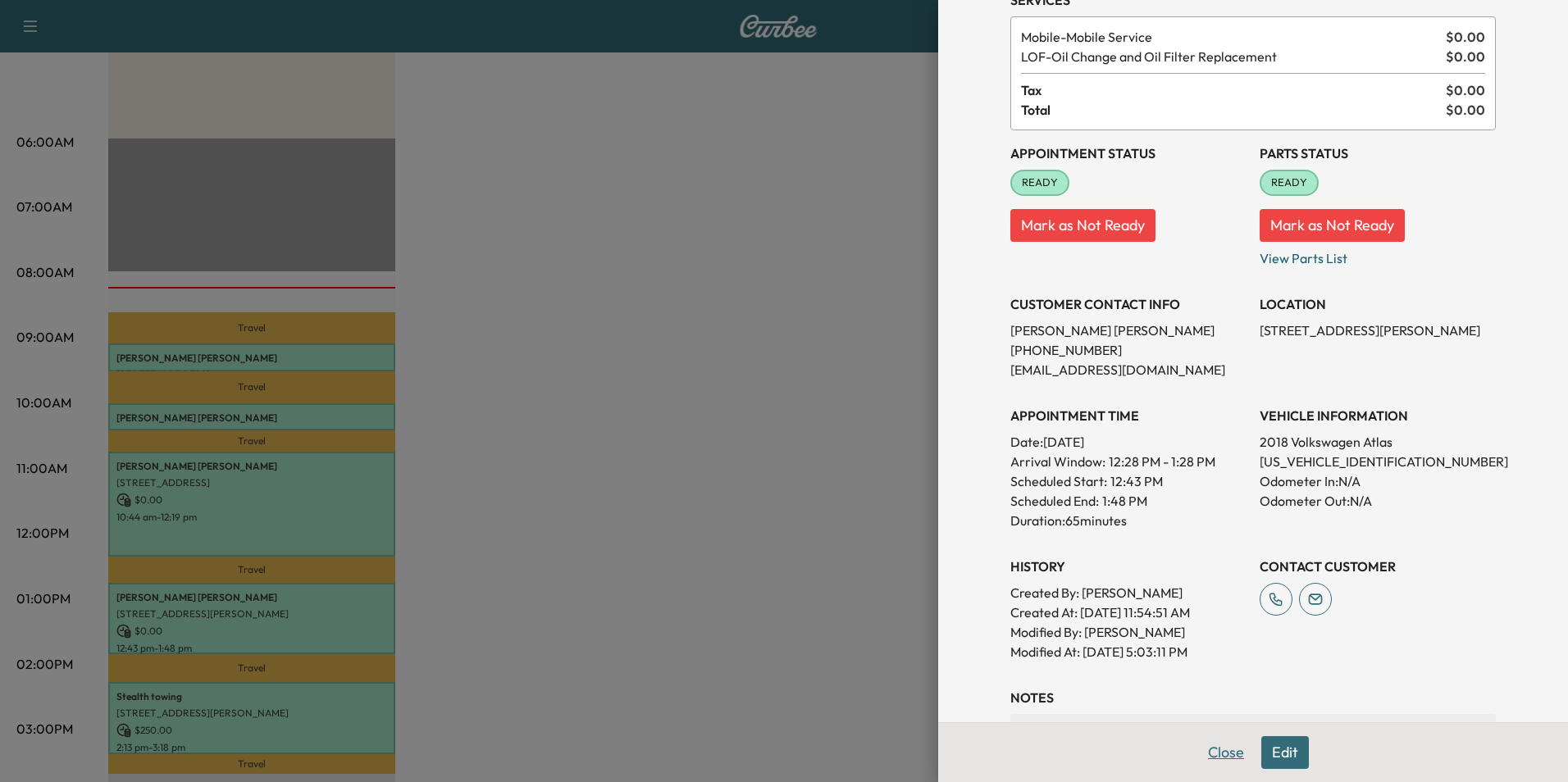
click at [1224, 767] on button "Close" at bounding box center [1225, 753] width 58 height 33
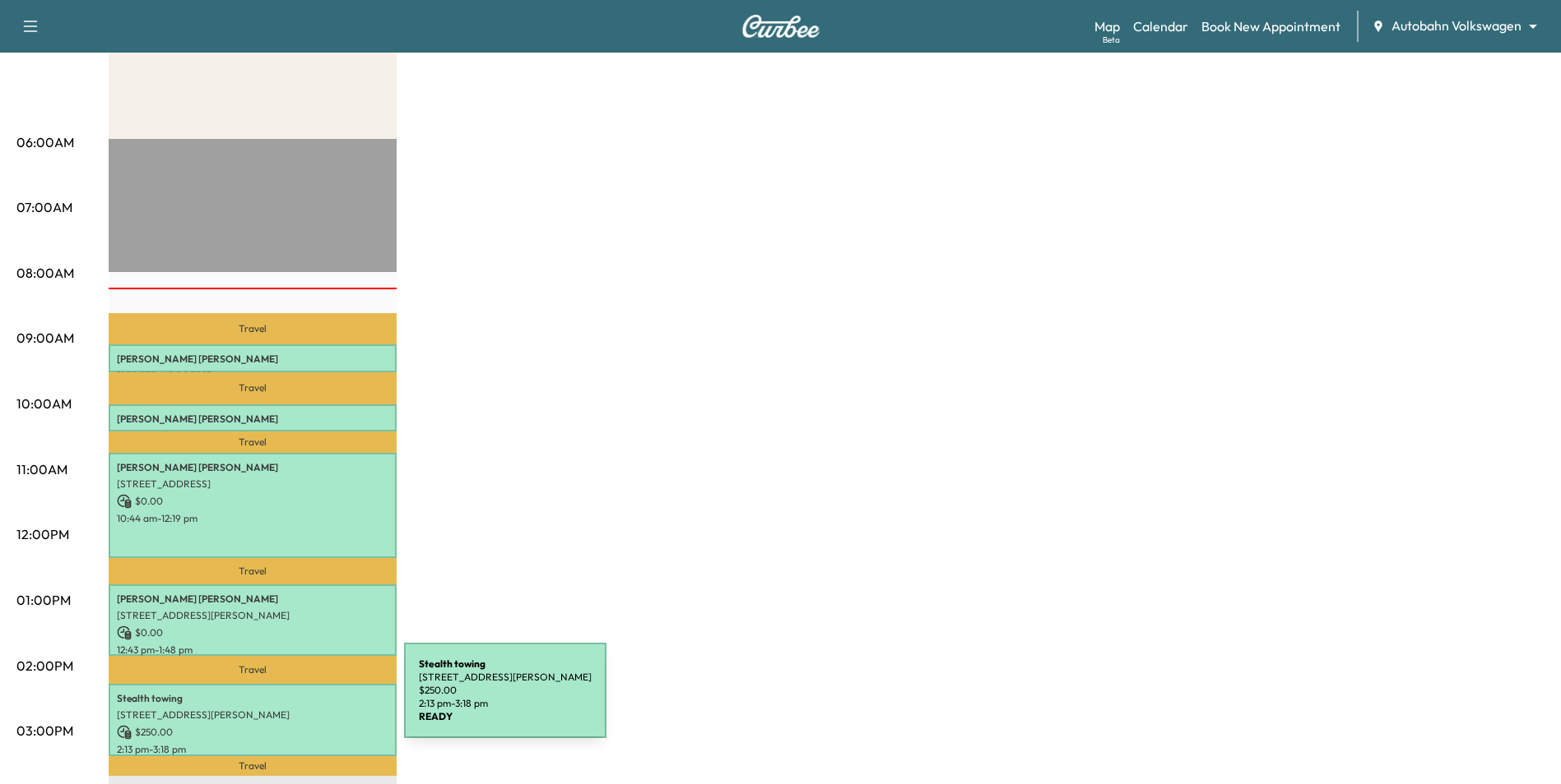
click at [281, 700] on div "Stealth towing [STREET_ADDRESS][PERSON_NAME] $ 250.00 2:13 pm - 3:18 pm" at bounding box center [252, 719] width 288 height 72
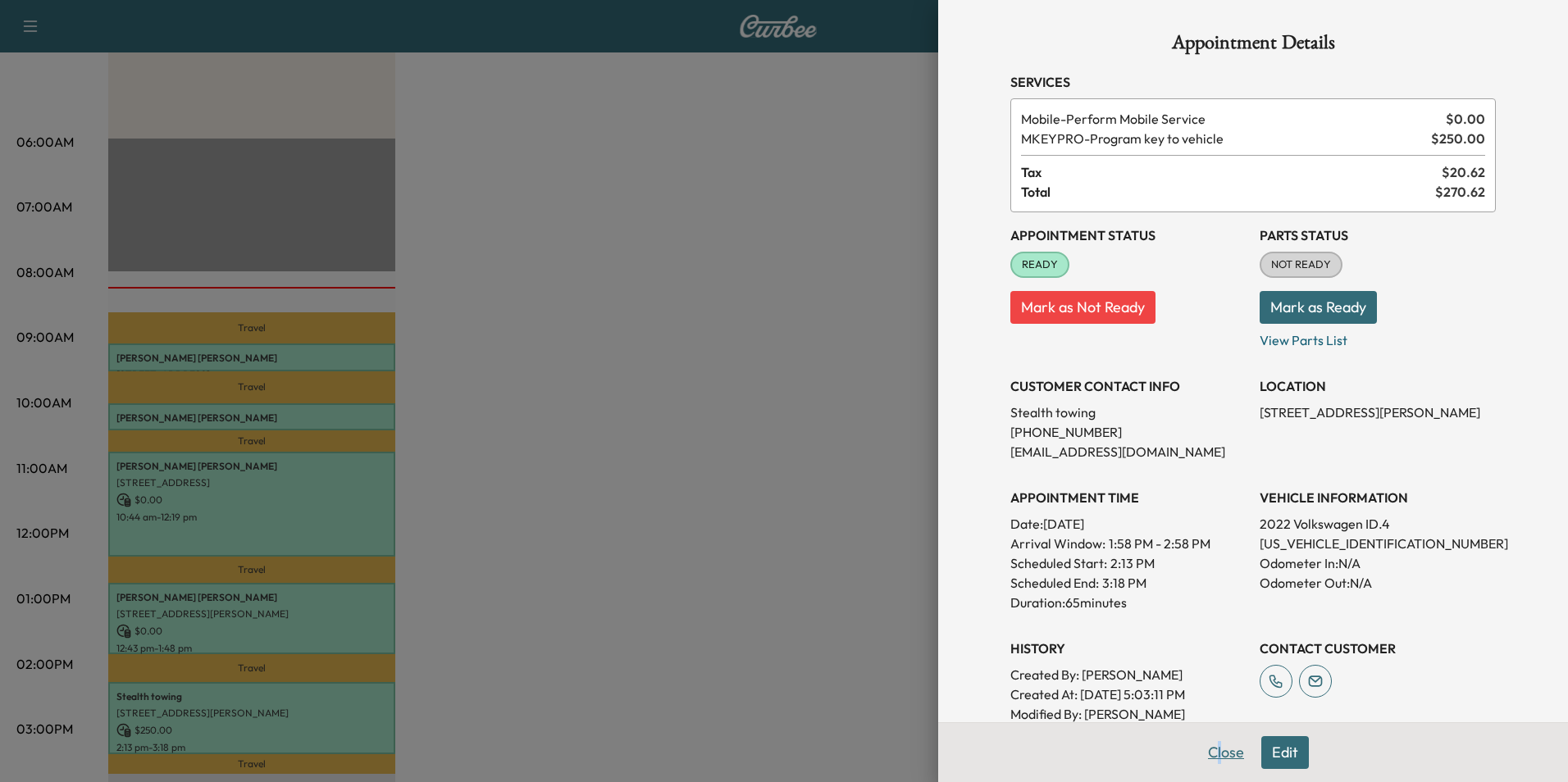
click at [1211, 740] on div "Close Edit" at bounding box center [1252, 753] width 629 height 60
click at [1212, 741] on button "Close" at bounding box center [1225, 753] width 58 height 33
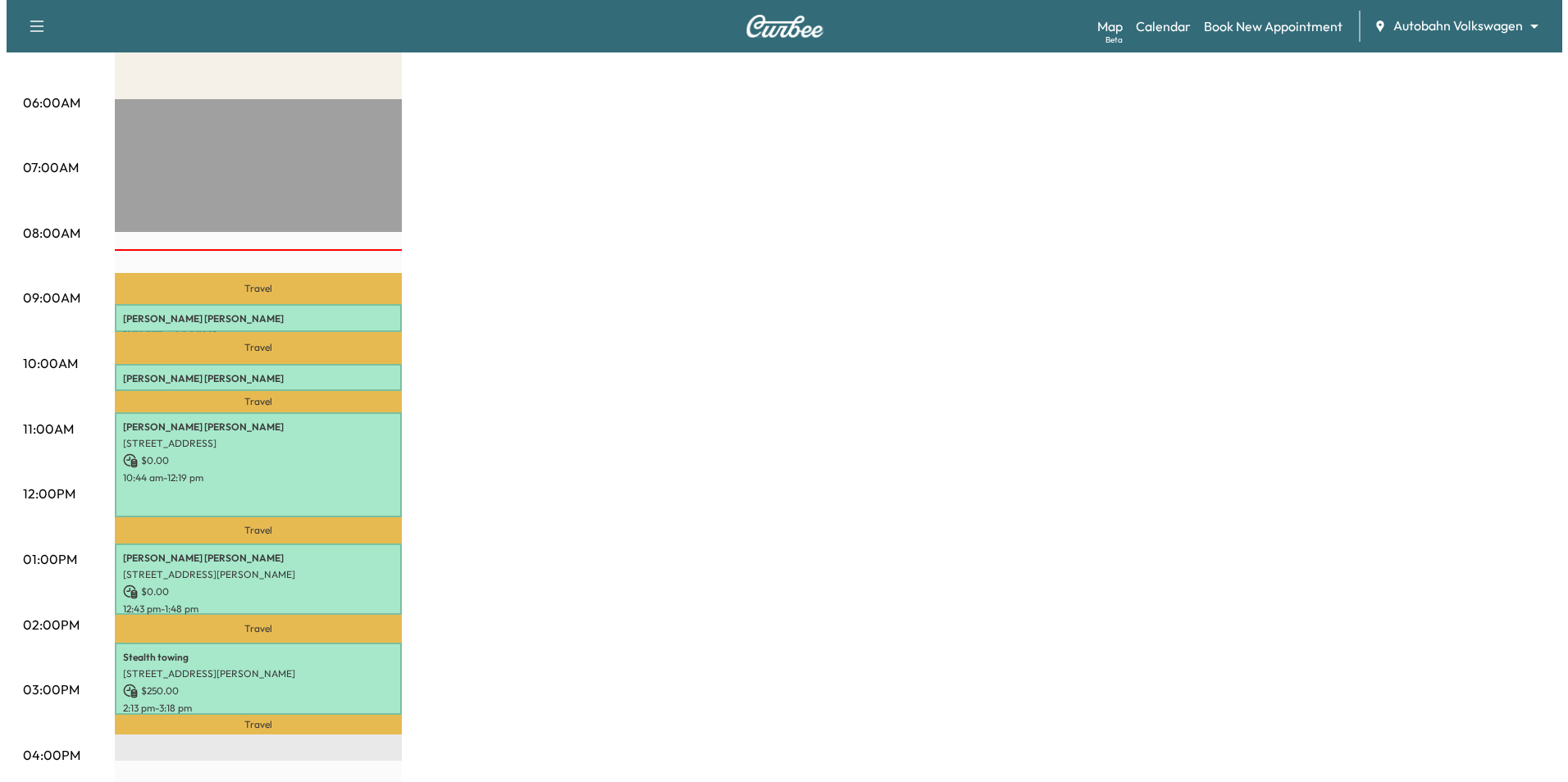
scroll to position [246, 0]
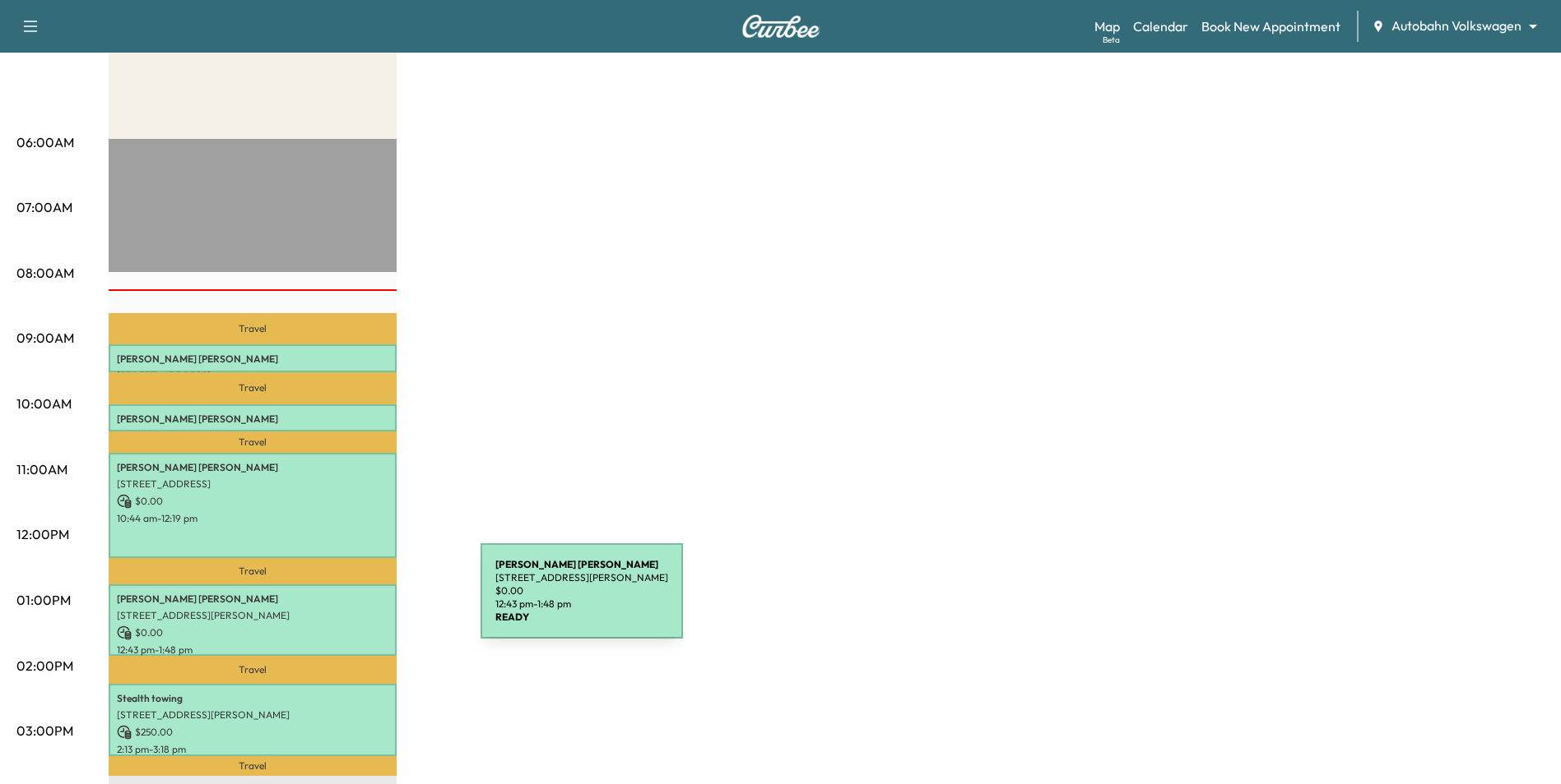
click at [365, 610] on p "[STREET_ADDRESS][PERSON_NAME]" at bounding box center [252, 616] width 271 height 13
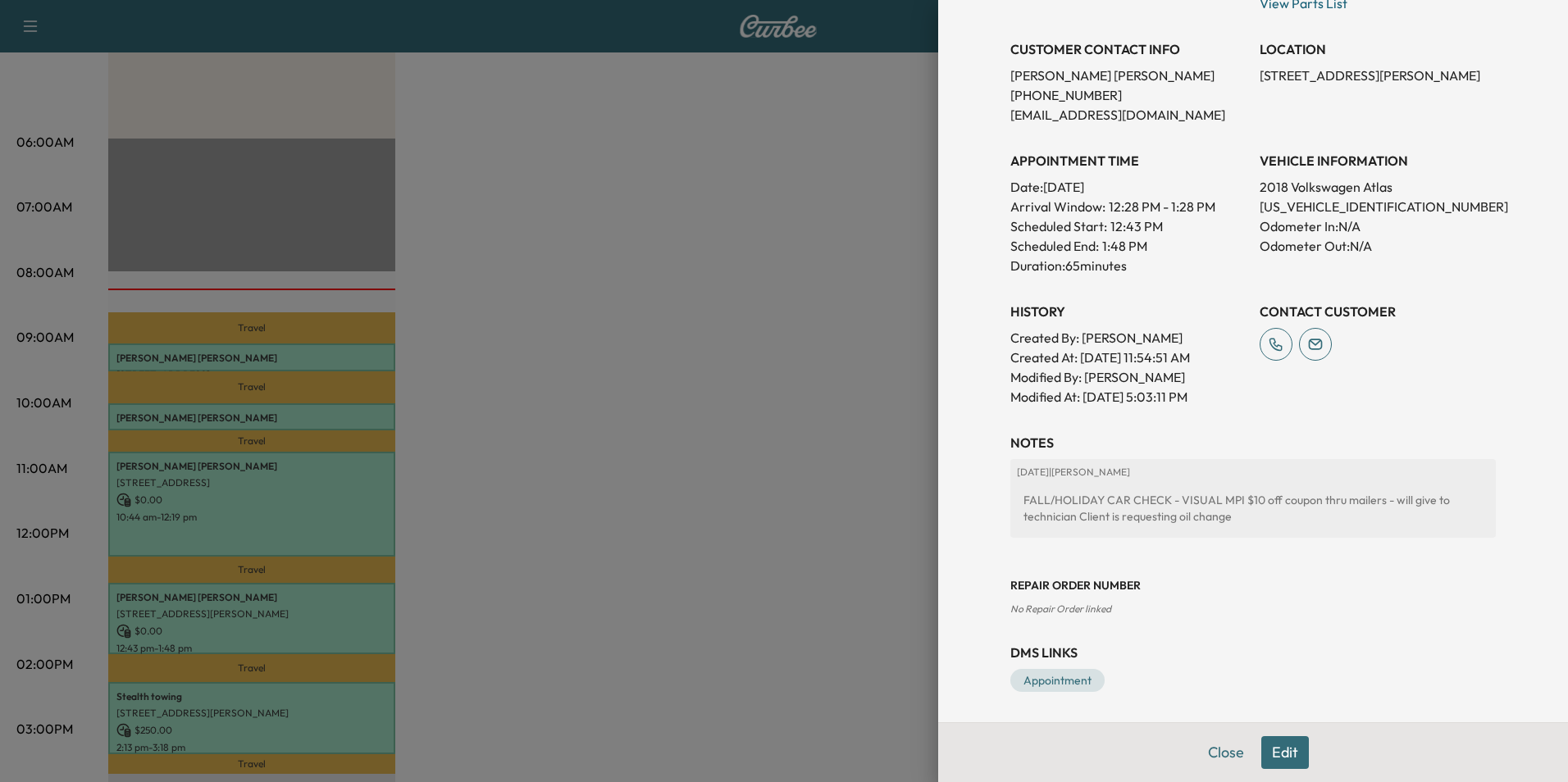
scroll to position [339, 0]
click at [1224, 761] on button "Close" at bounding box center [1225, 753] width 58 height 33
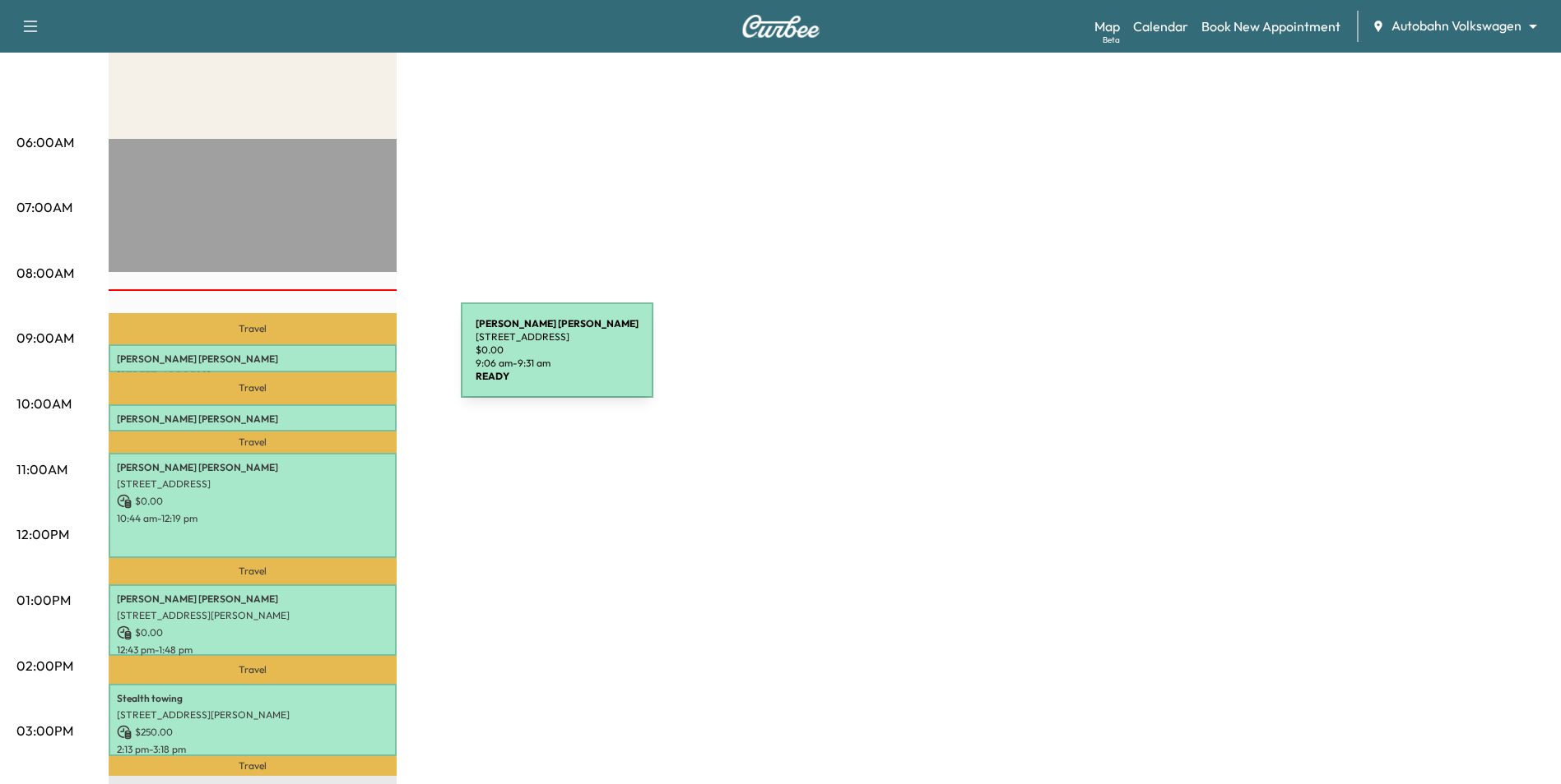
click at [337, 360] on p "[PERSON_NAME]" at bounding box center [252, 359] width 271 height 13
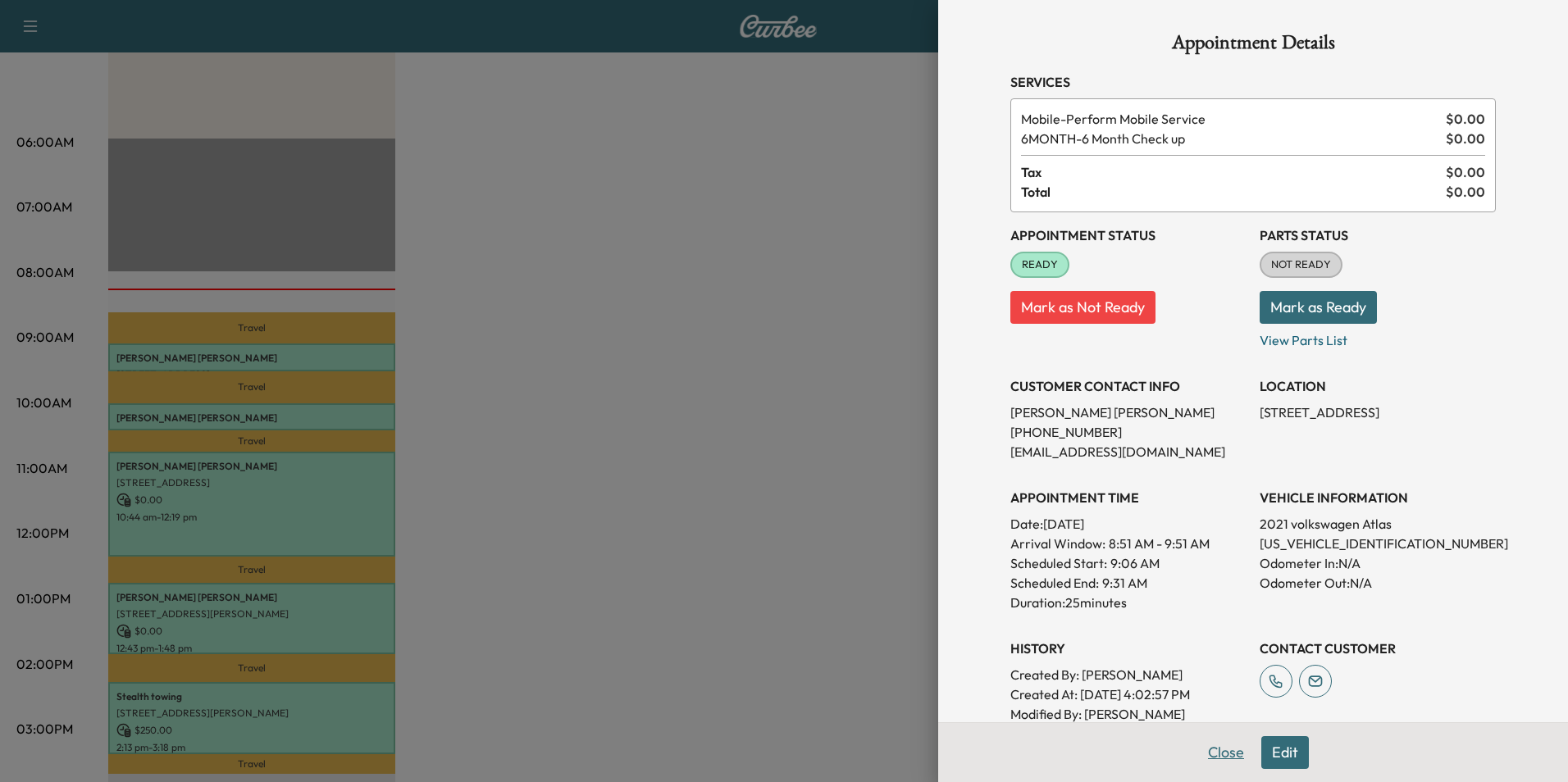
click at [1231, 757] on button "Close" at bounding box center [1225, 753] width 58 height 33
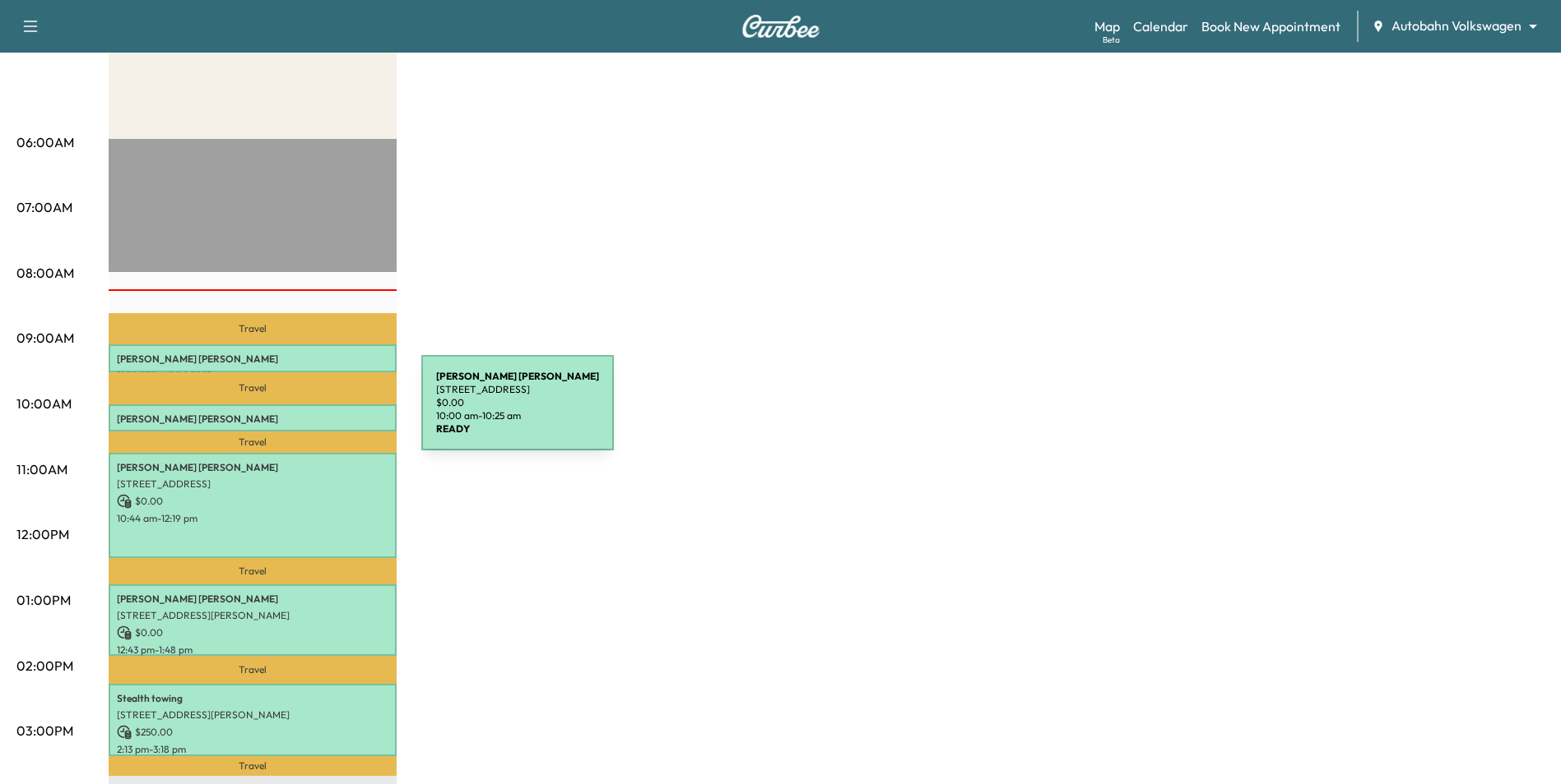
click at [298, 414] on p "[PERSON_NAME]" at bounding box center [252, 419] width 271 height 13
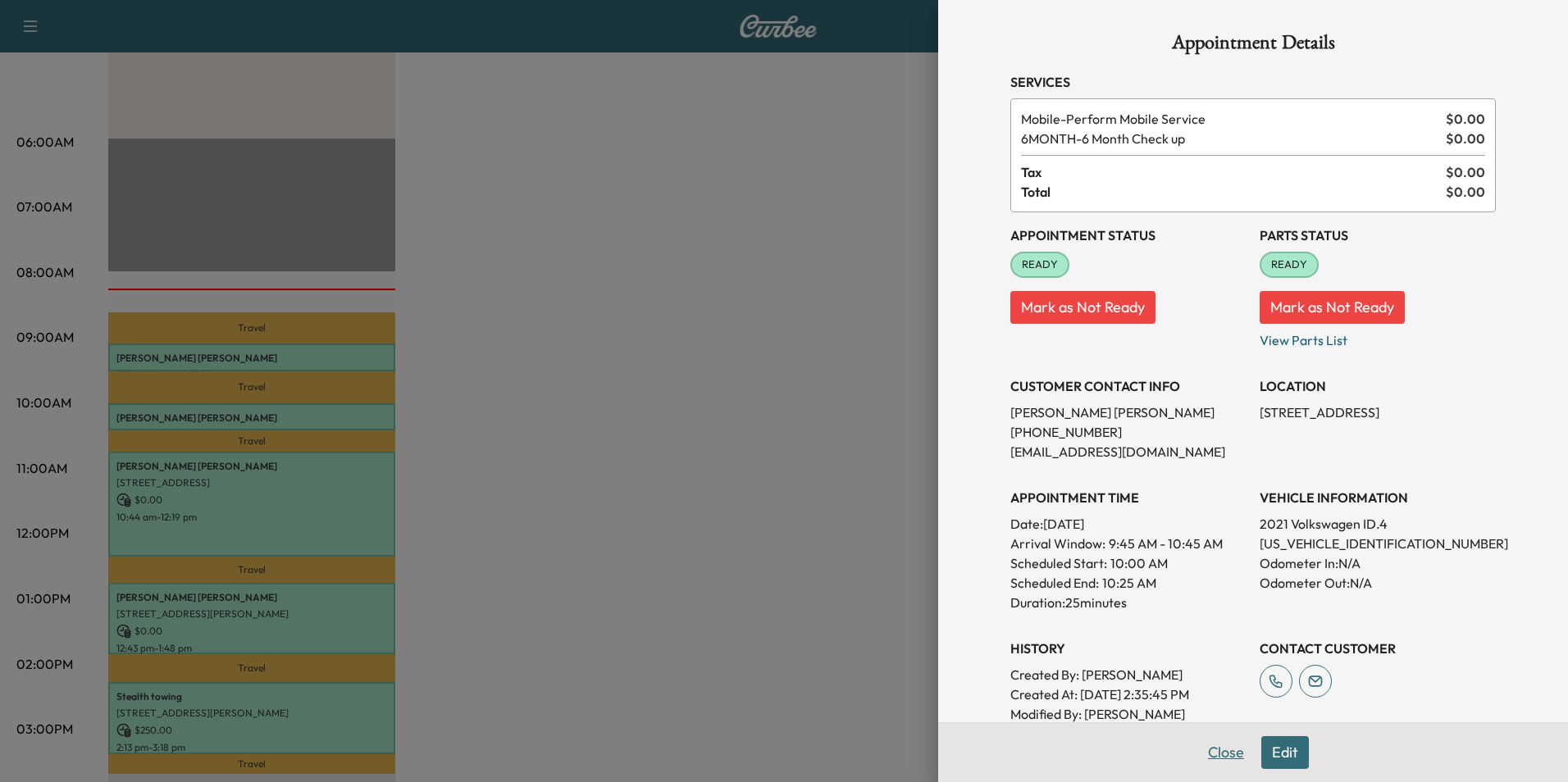
click at [1197, 756] on button "Close" at bounding box center [1225, 753] width 58 height 33
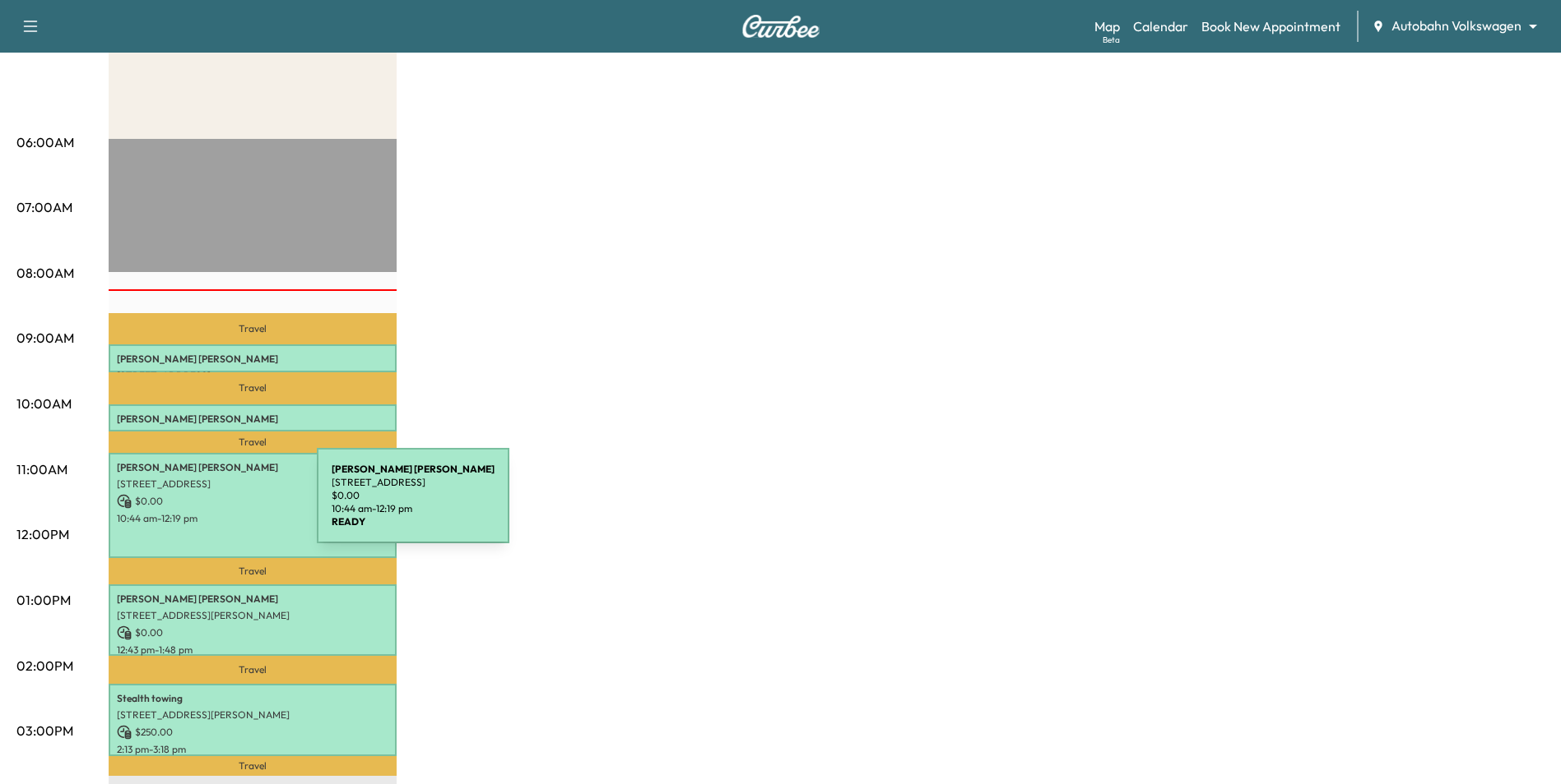
click at [194, 506] on div "[PERSON_NAME] [STREET_ADDRESS] $ 0.00 10:44 am - 12:19 pm" at bounding box center [252, 506] width 288 height 105
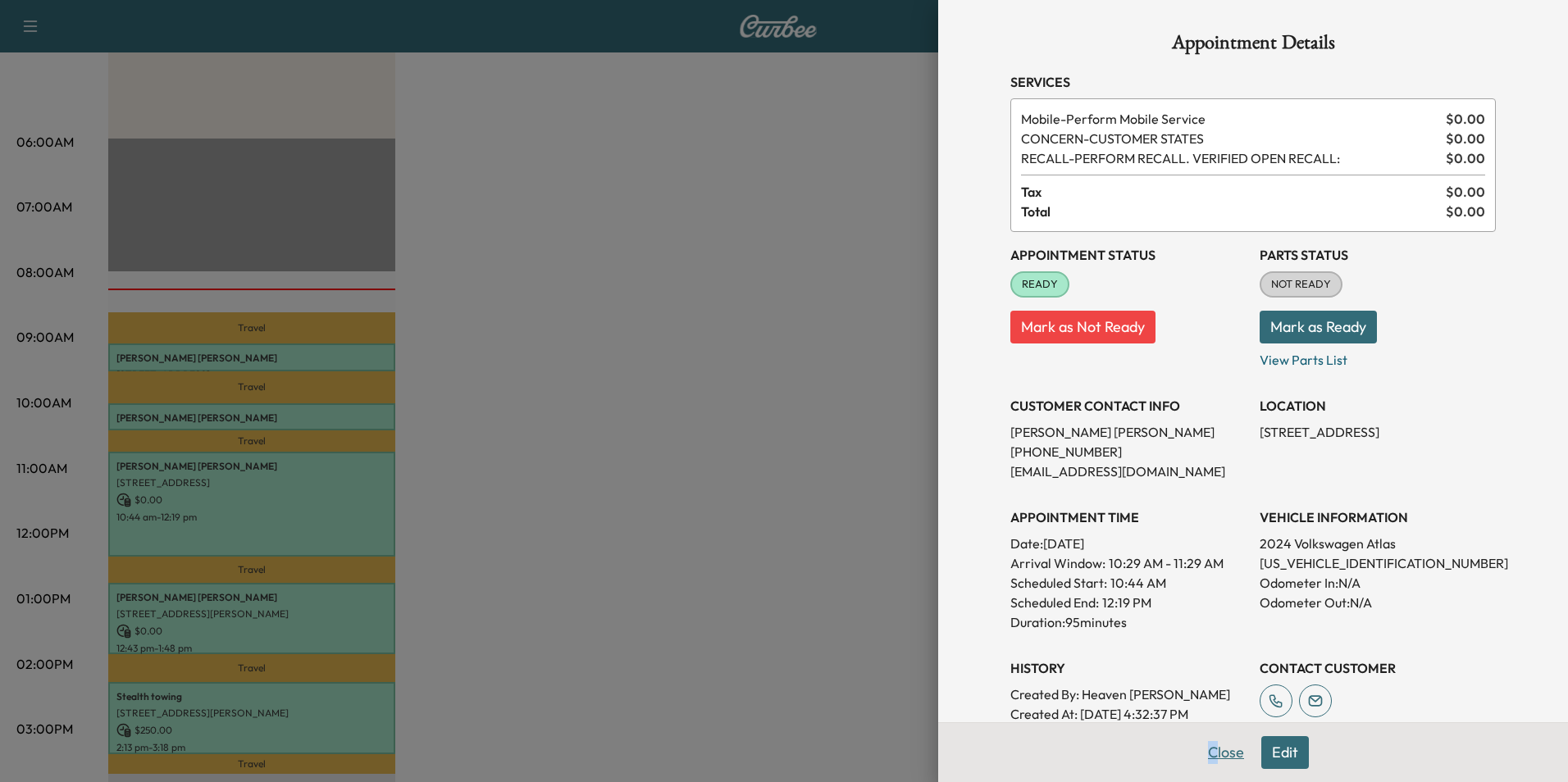
click at [1202, 766] on div "Close Edit" at bounding box center [1252, 753] width 629 height 60
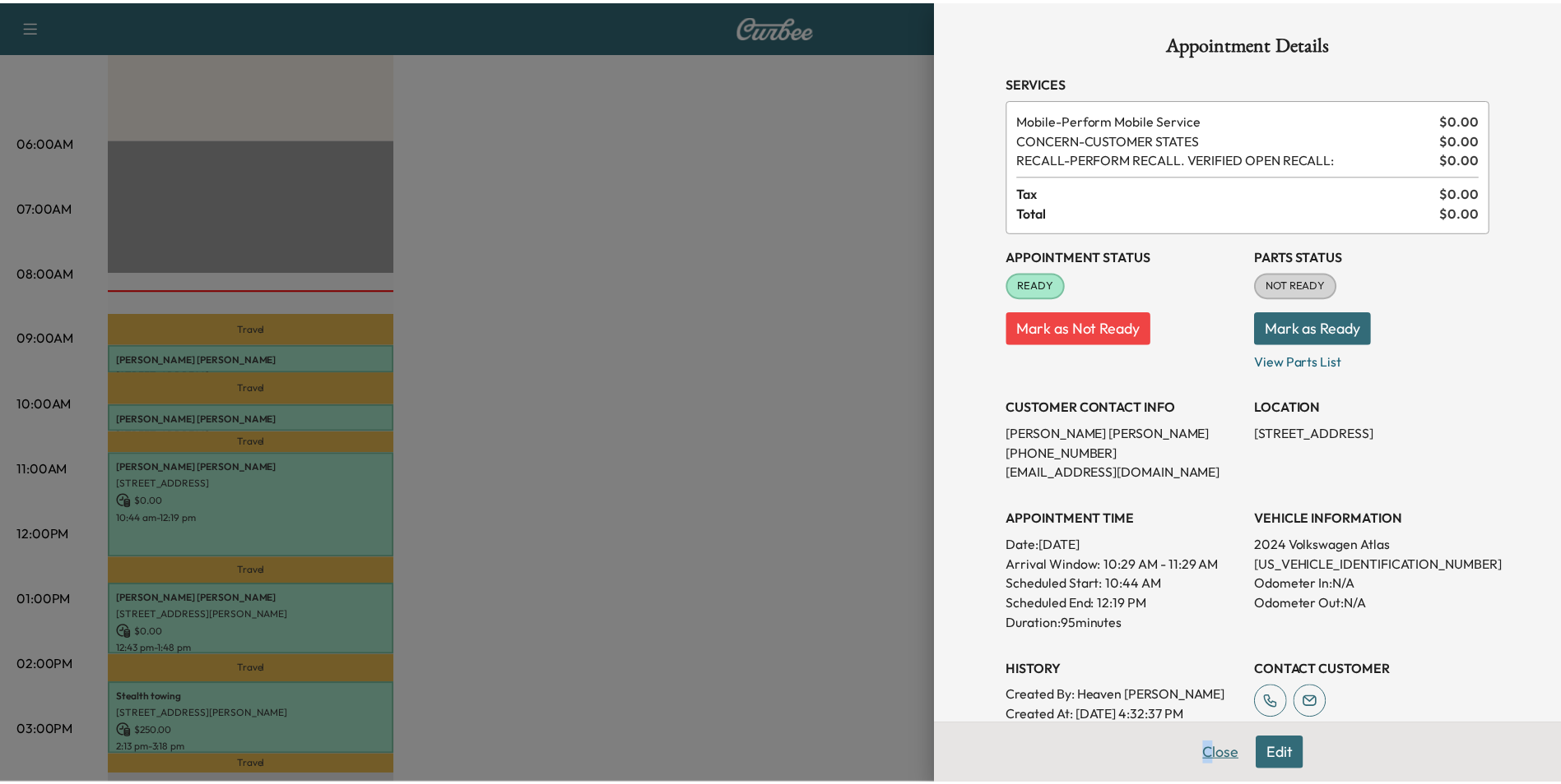
scroll to position [15, 0]
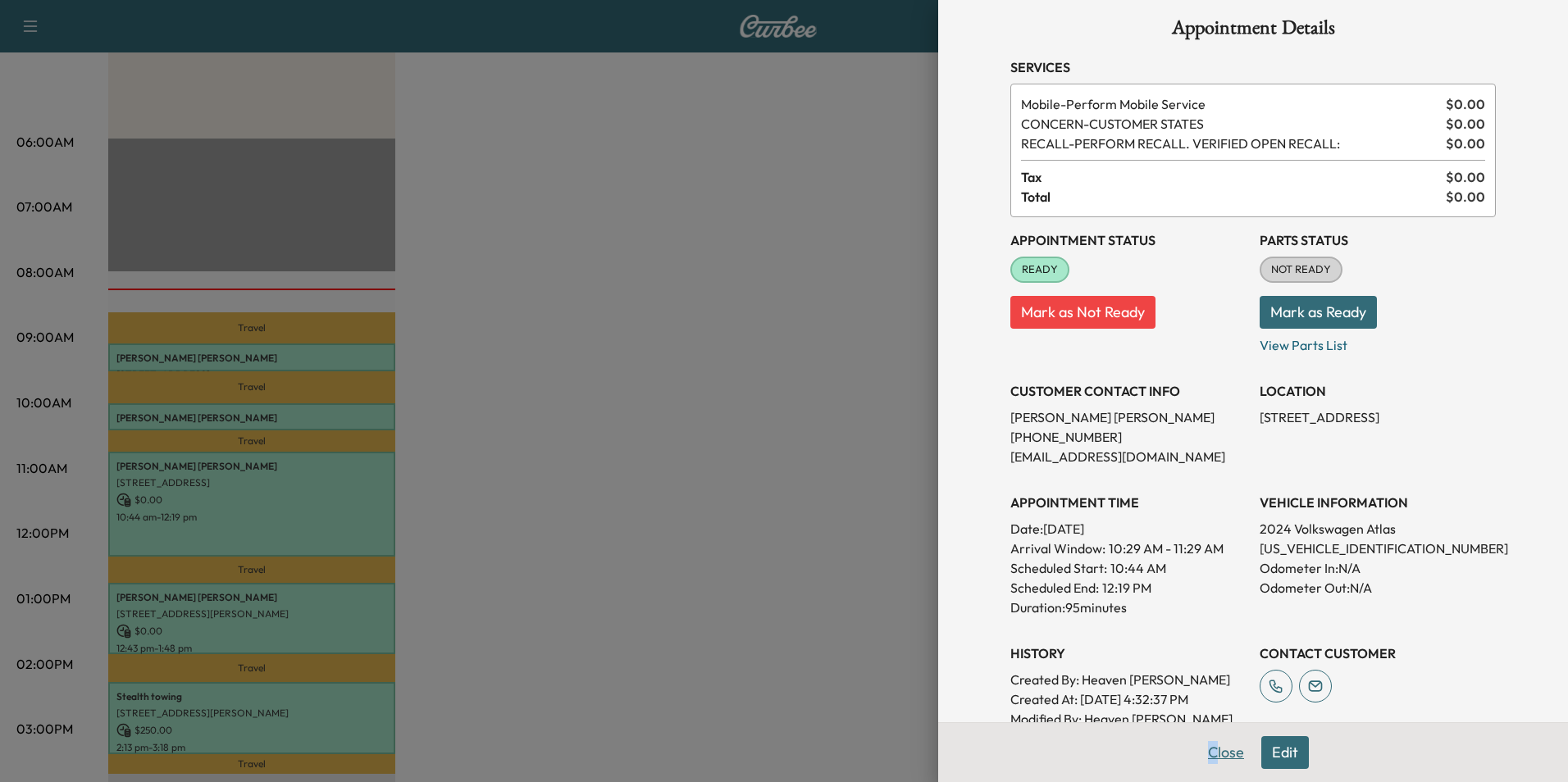
drag, startPoint x: 1202, startPoint y: 766, endPoint x: 1208, endPoint y: 756, distance: 11.7
click at [1208, 756] on button "Close" at bounding box center [1225, 753] width 58 height 33
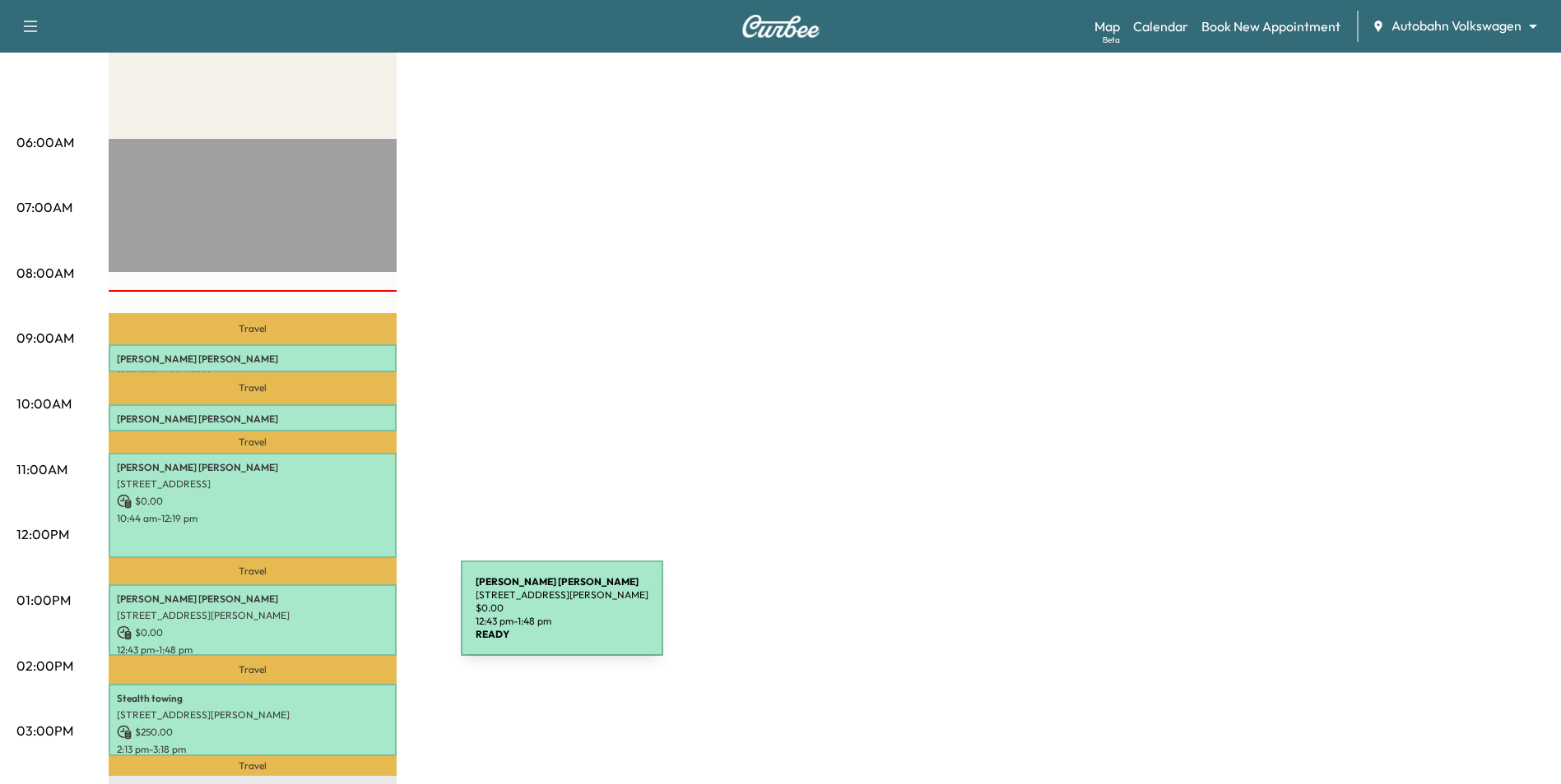
click at [337, 618] on div "[PERSON_NAME] [STREET_ADDRESS][PERSON_NAME] $ 0.00 12:43 pm - 1:48 pm" at bounding box center [252, 620] width 288 height 72
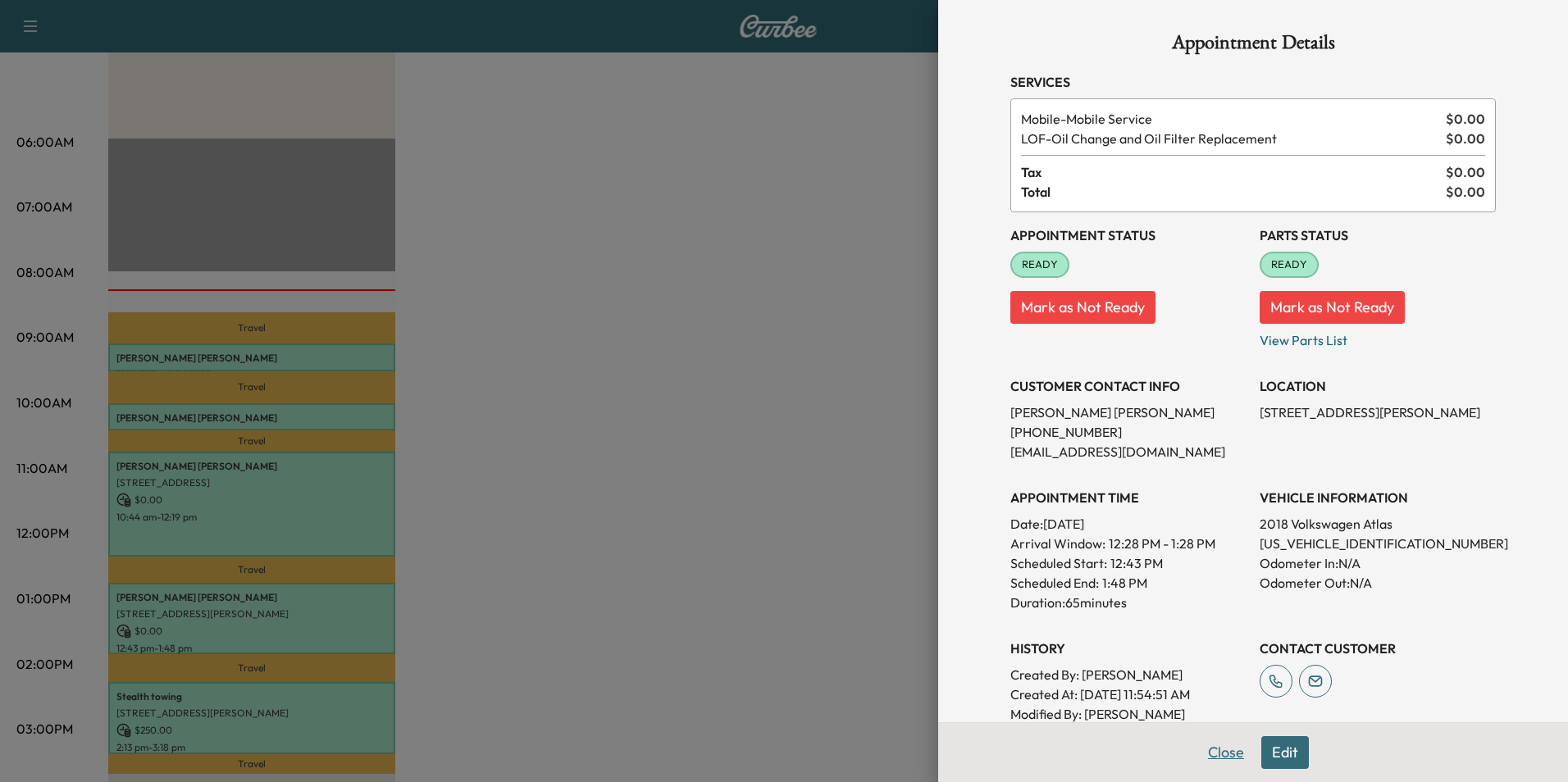
click at [1231, 750] on button "Close" at bounding box center [1225, 753] width 58 height 33
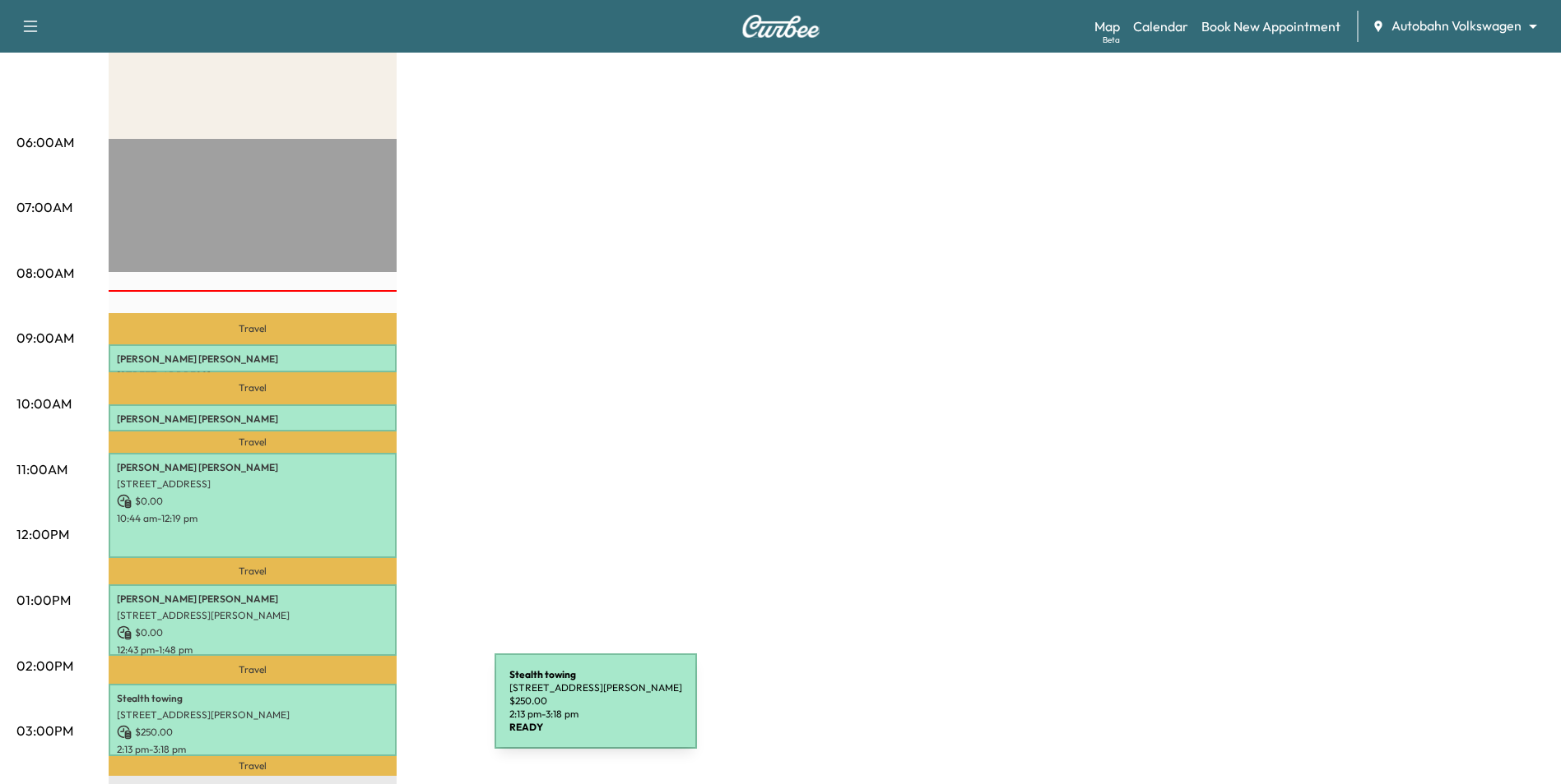
click at [371, 711] on p "[STREET_ADDRESS][PERSON_NAME]" at bounding box center [252, 715] width 271 height 13
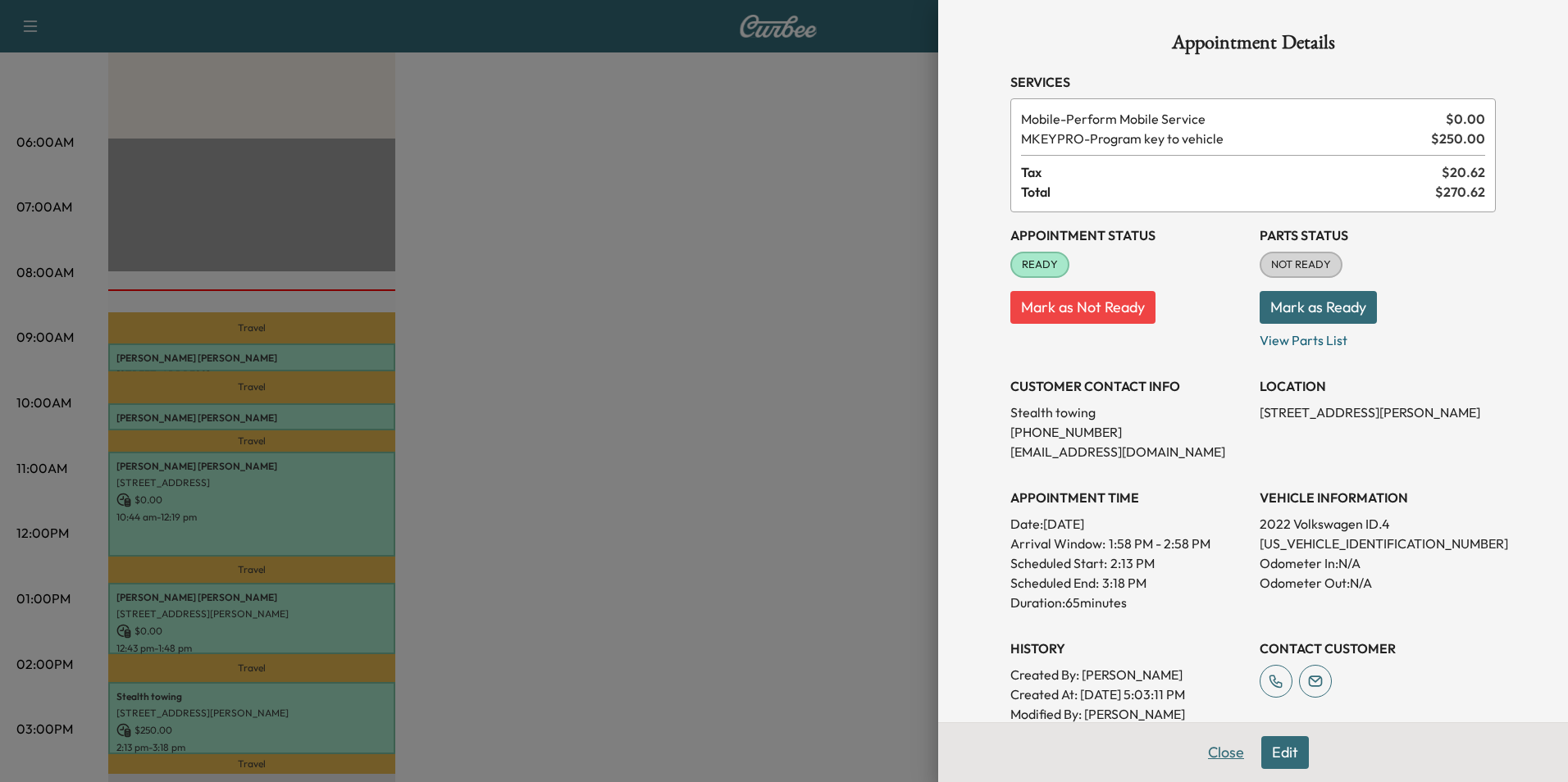
click at [1214, 748] on button "Close" at bounding box center [1225, 753] width 58 height 33
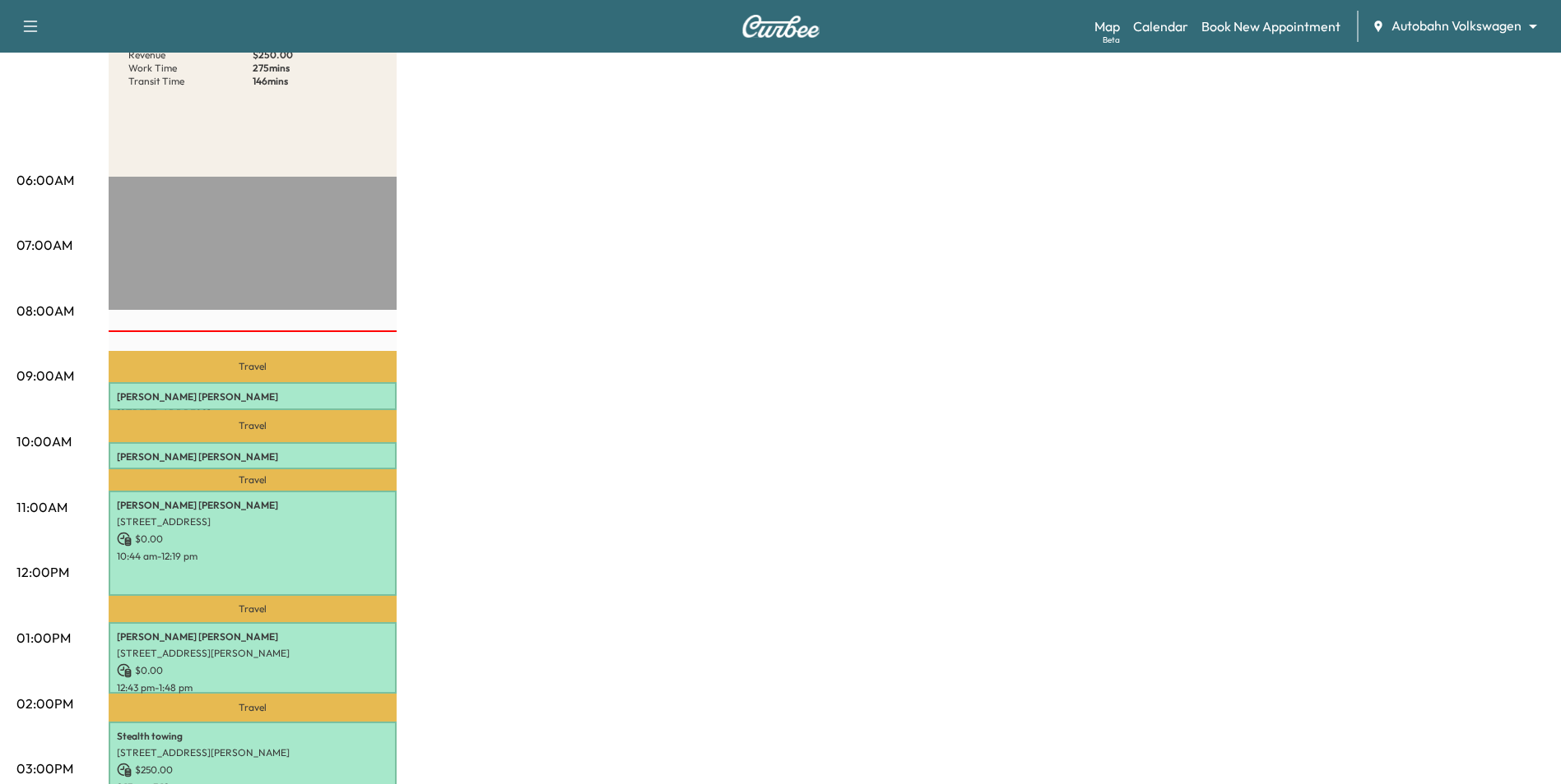
scroll to position [247, 0]
